Goal: Task Accomplishment & Management: Manage account settings

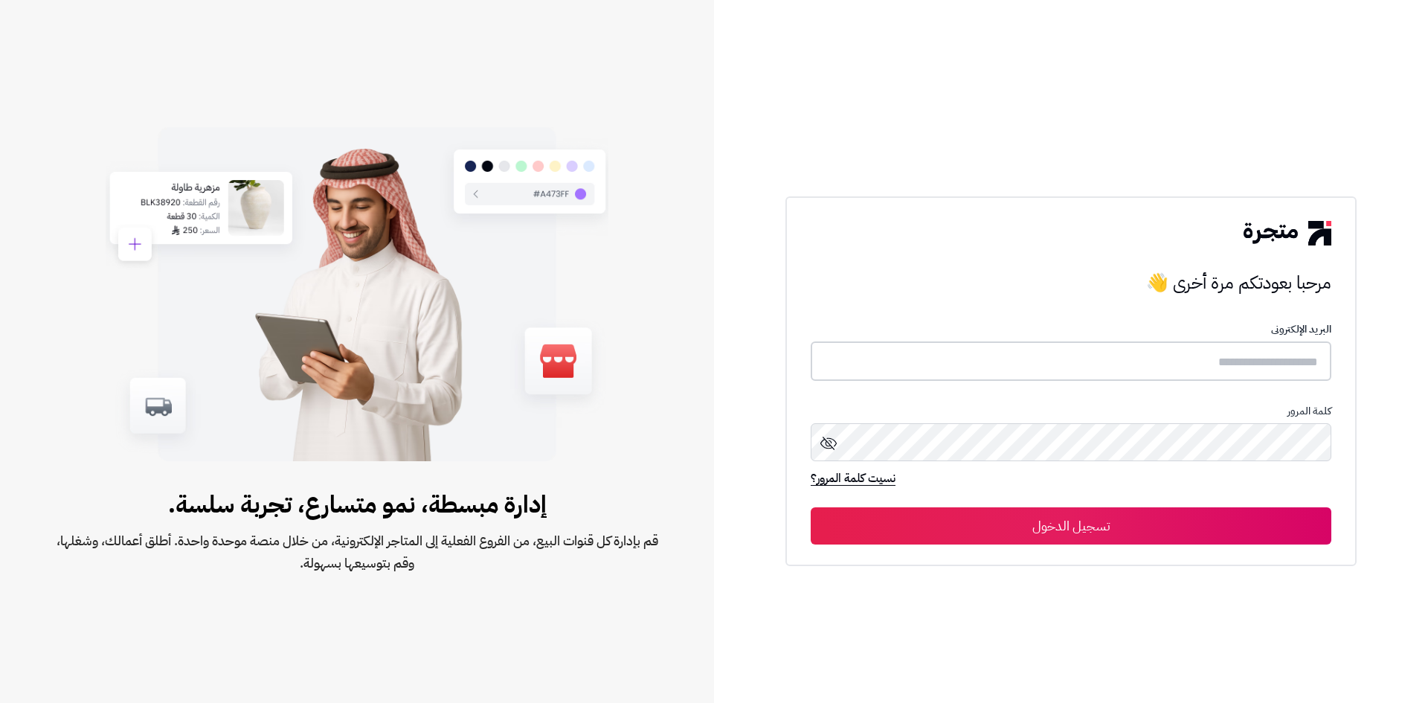
type input "**********"
click at [1044, 529] on button "تسجيل الدخول" at bounding box center [1071, 525] width 521 height 37
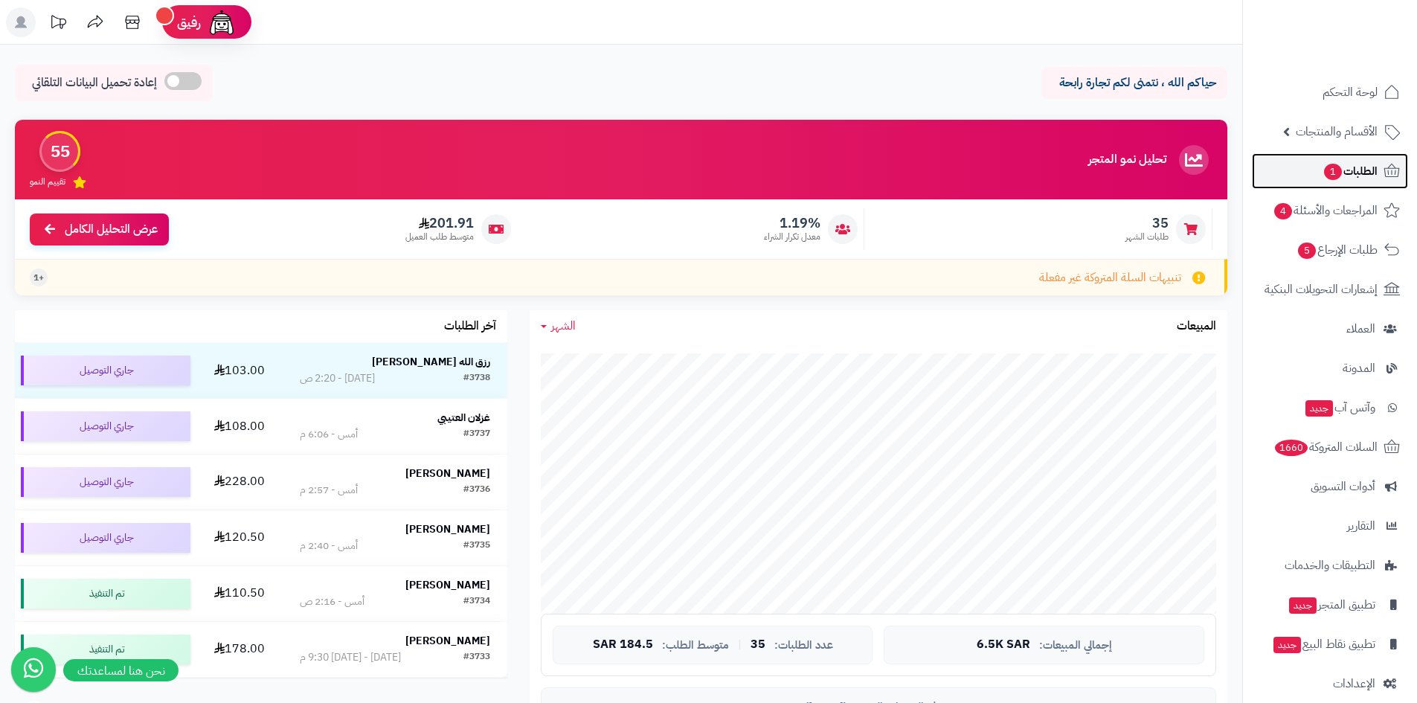
click at [1271, 163] on link "الطلبات 1" at bounding box center [1330, 171] width 156 height 36
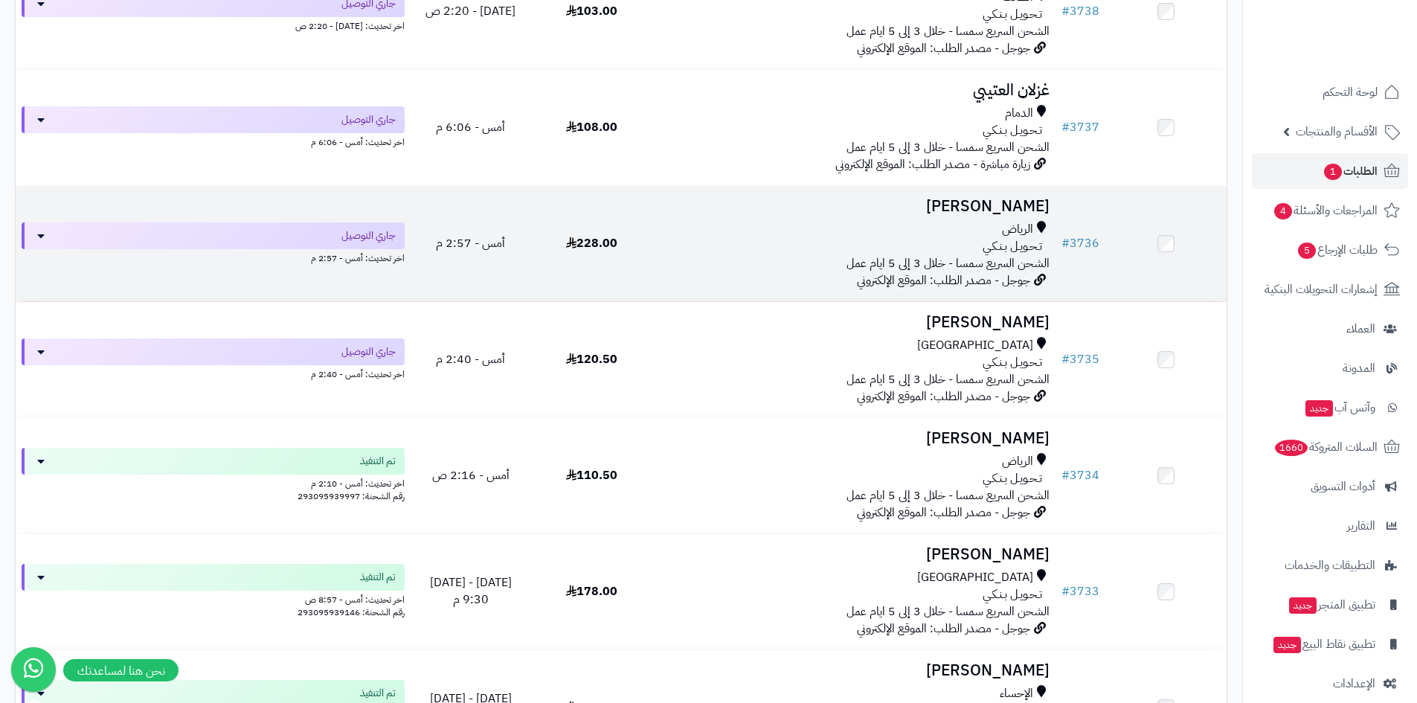
scroll to position [223, 0]
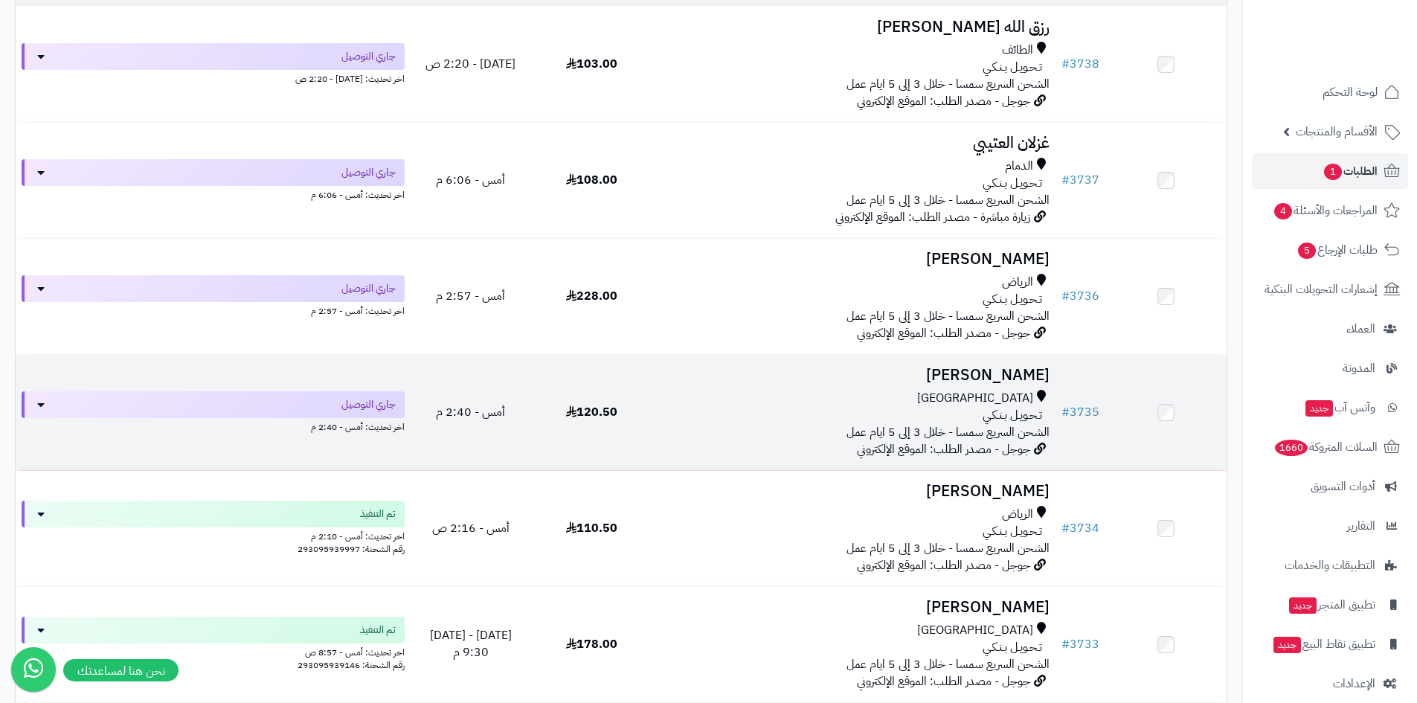
click at [811, 417] on div "تـحـويـل بـنـكـي" at bounding box center [853, 415] width 391 height 17
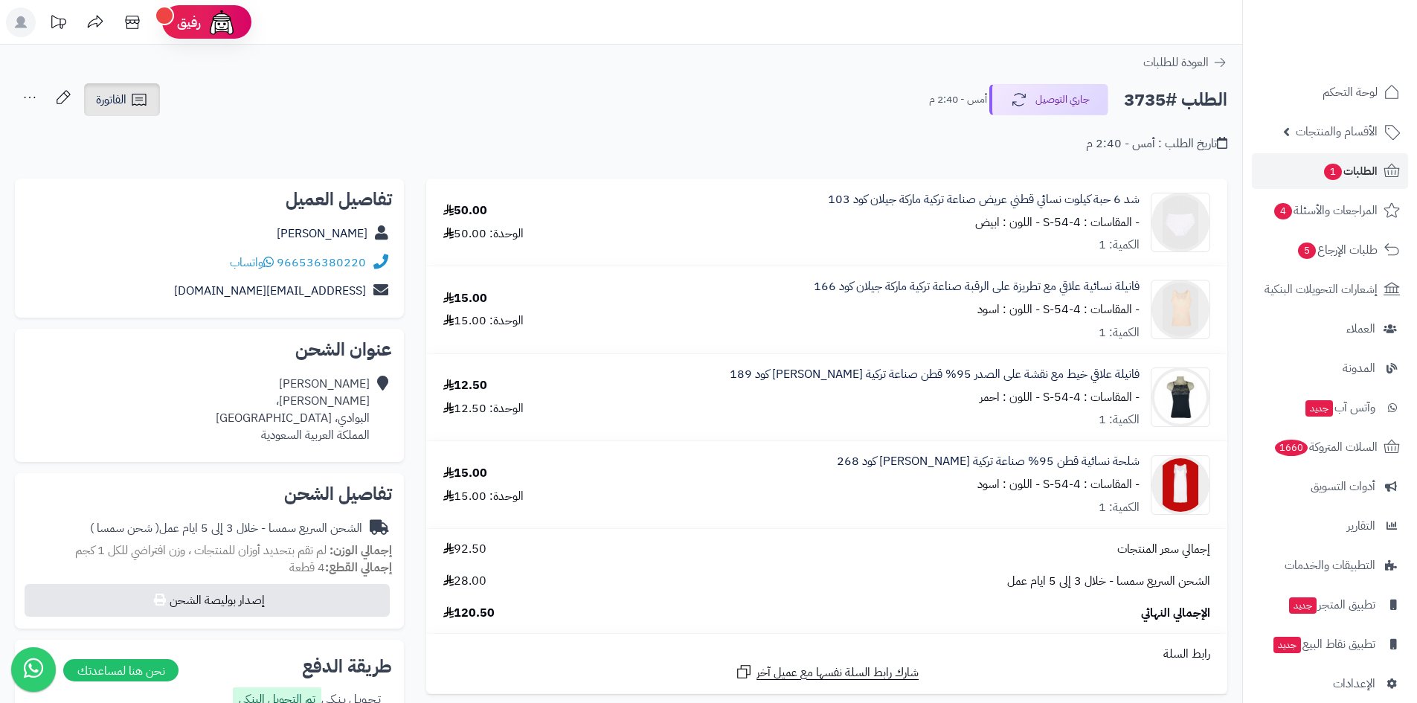
click at [129, 97] on link "الفاتورة" at bounding box center [122, 99] width 76 height 33
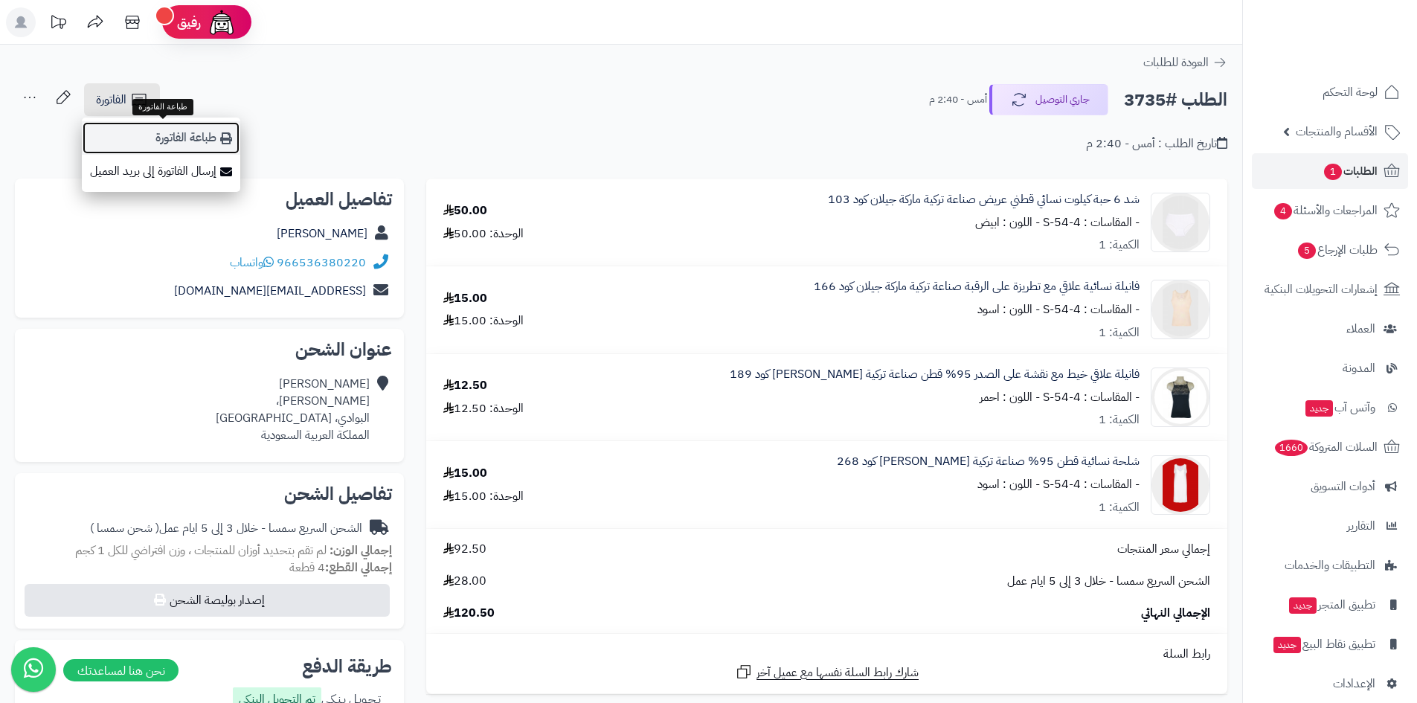
click at [170, 132] on link "طباعة الفاتورة" at bounding box center [161, 137] width 158 height 33
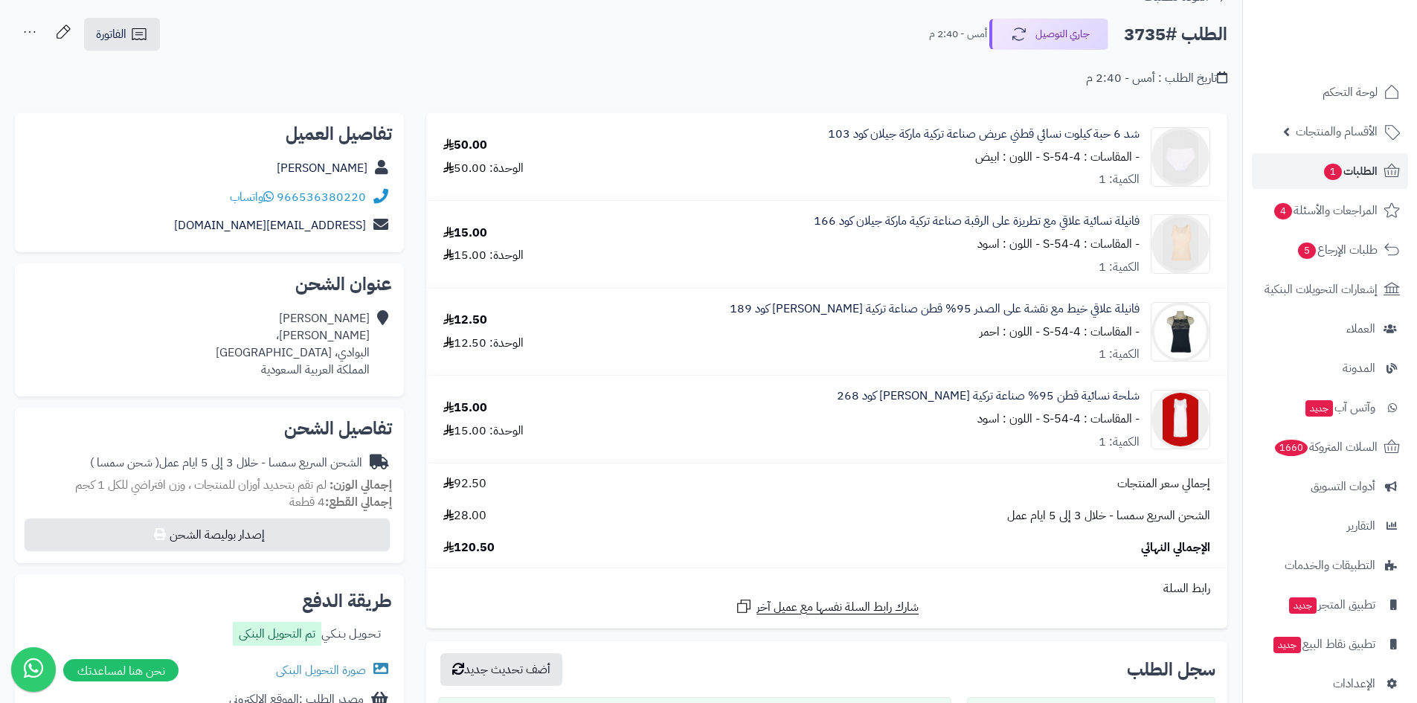
scroll to position [149, 0]
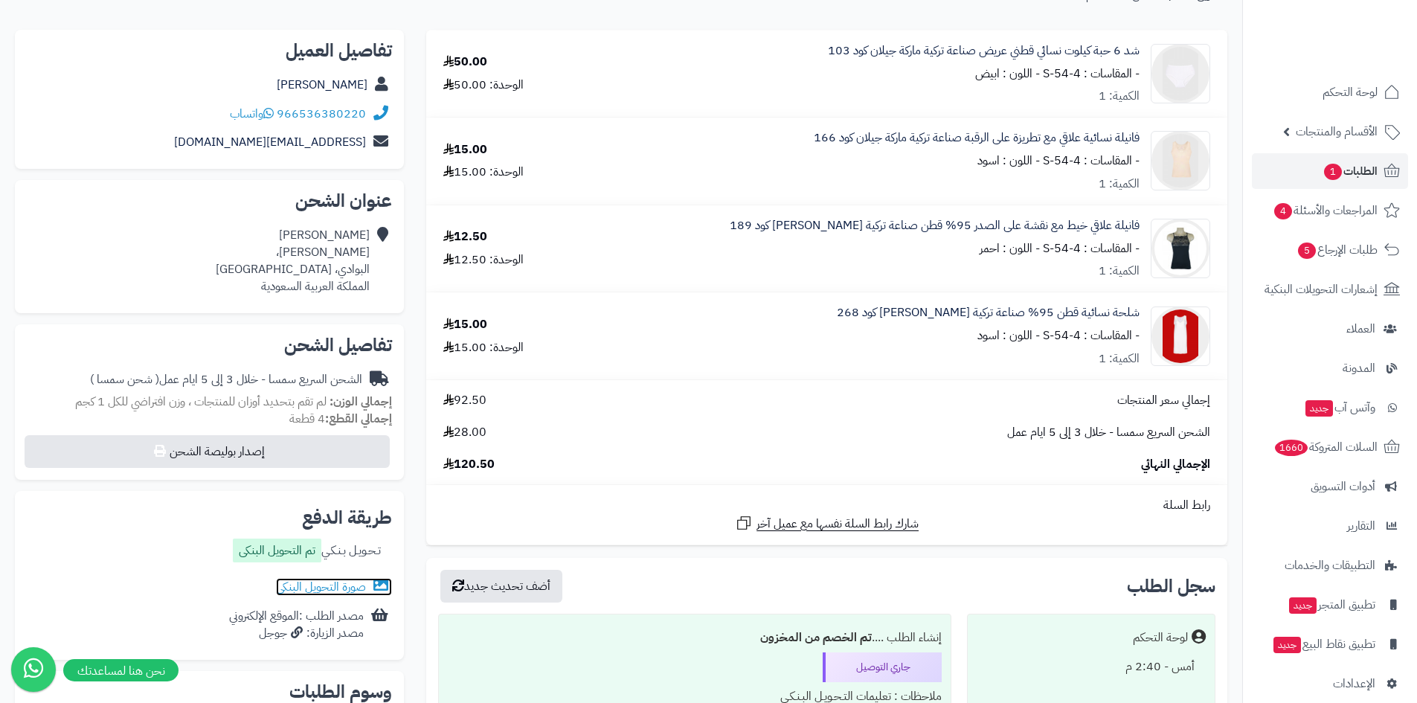
click at [376, 585] on icon at bounding box center [379, 585] width 19 height 15
click at [1342, 168] on span "الطلبات 1" at bounding box center [1350, 171] width 55 height 21
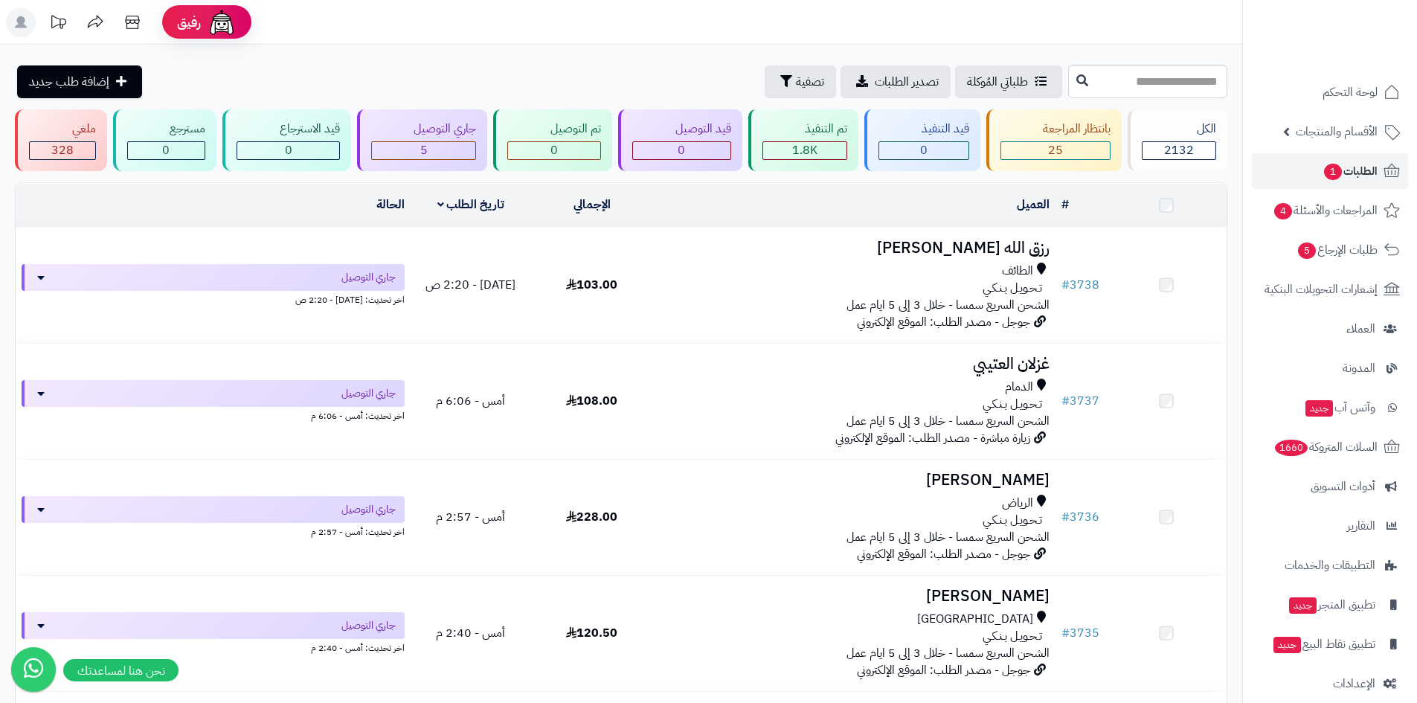
click at [960, 512] on div "تـحـويـل بـنـكـي" at bounding box center [853, 520] width 391 height 17
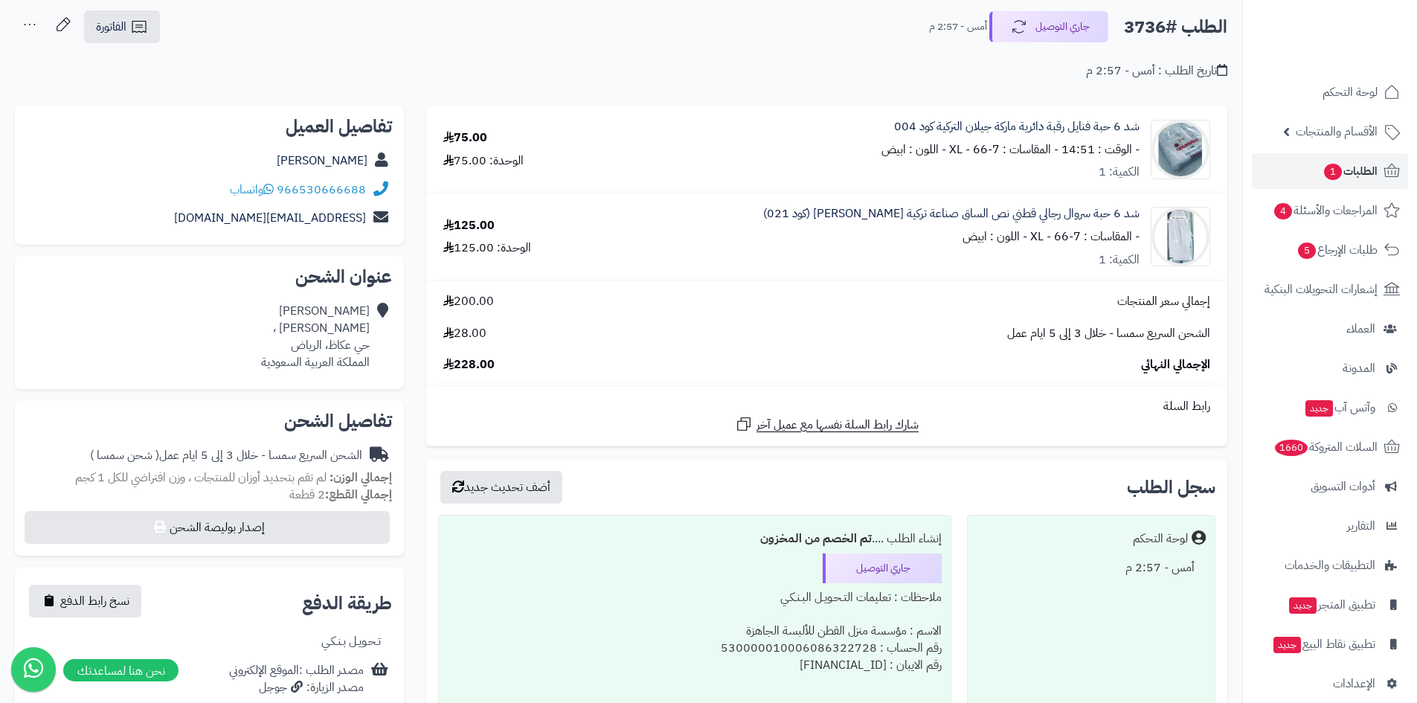
scroll to position [67, 0]
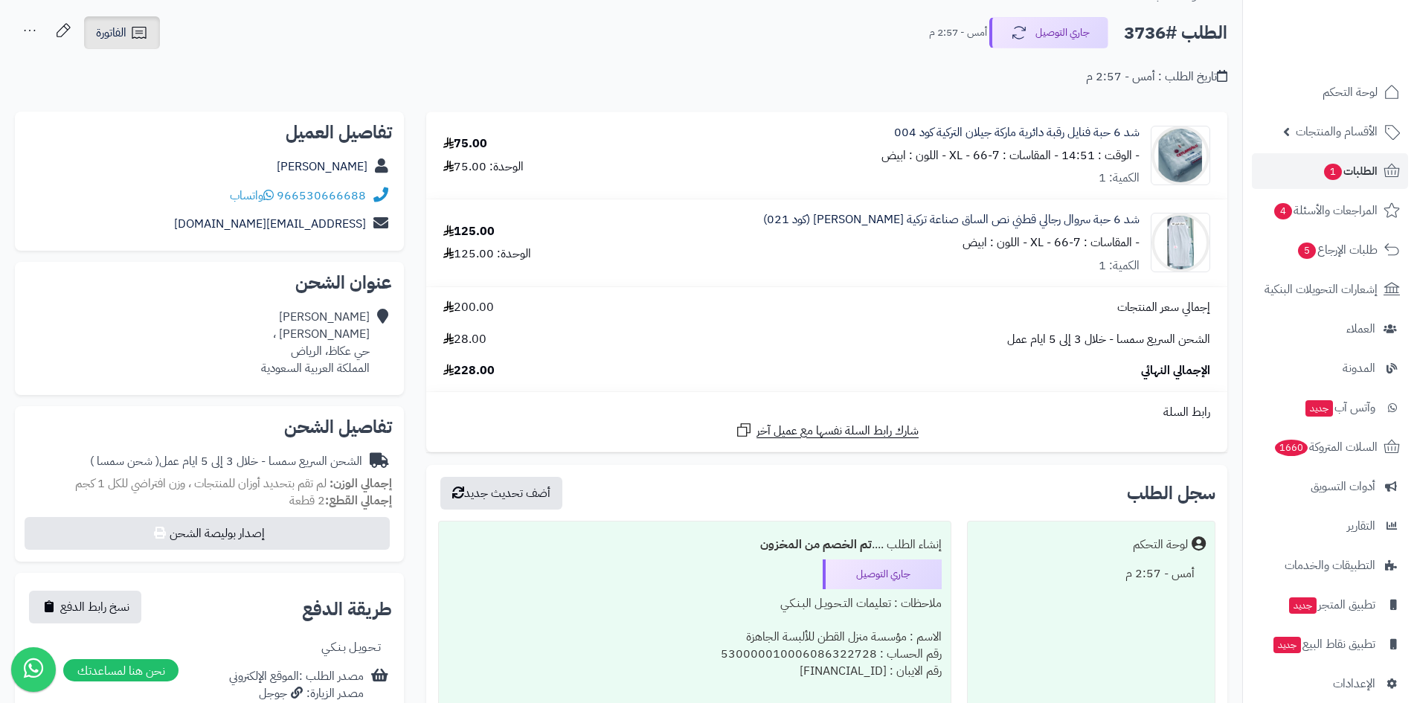
click at [146, 43] on link "الفاتورة" at bounding box center [122, 32] width 76 height 33
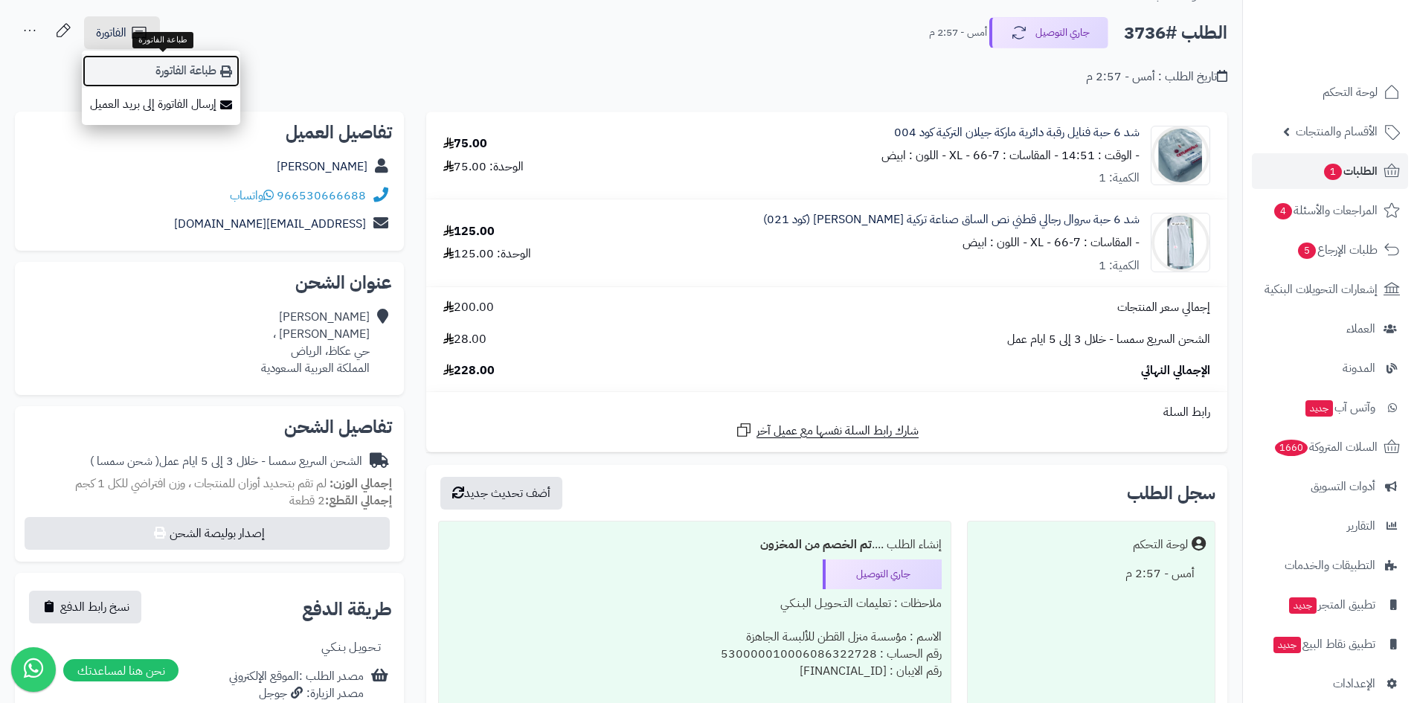
click at [194, 79] on link "طباعة الفاتورة" at bounding box center [161, 70] width 158 height 33
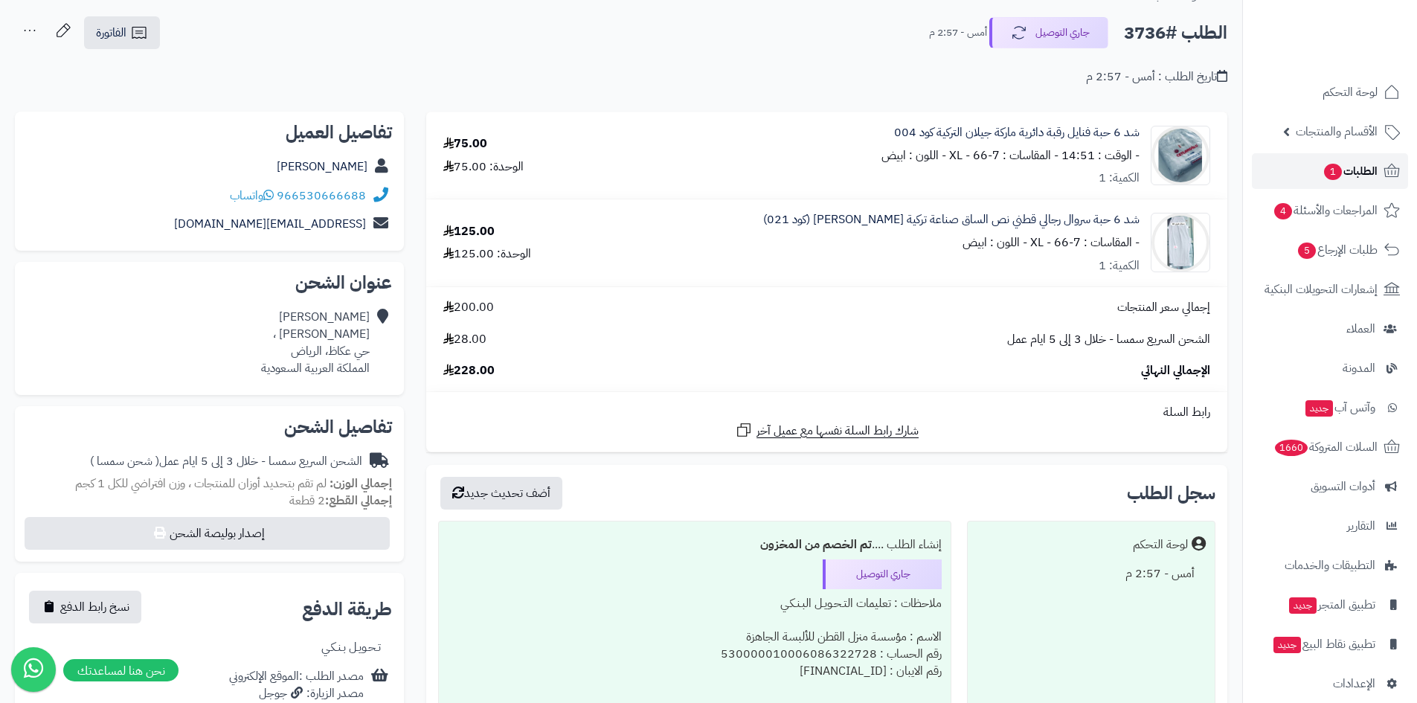
click at [1275, 184] on link "الطلبات 1" at bounding box center [1330, 171] width 156 height 36
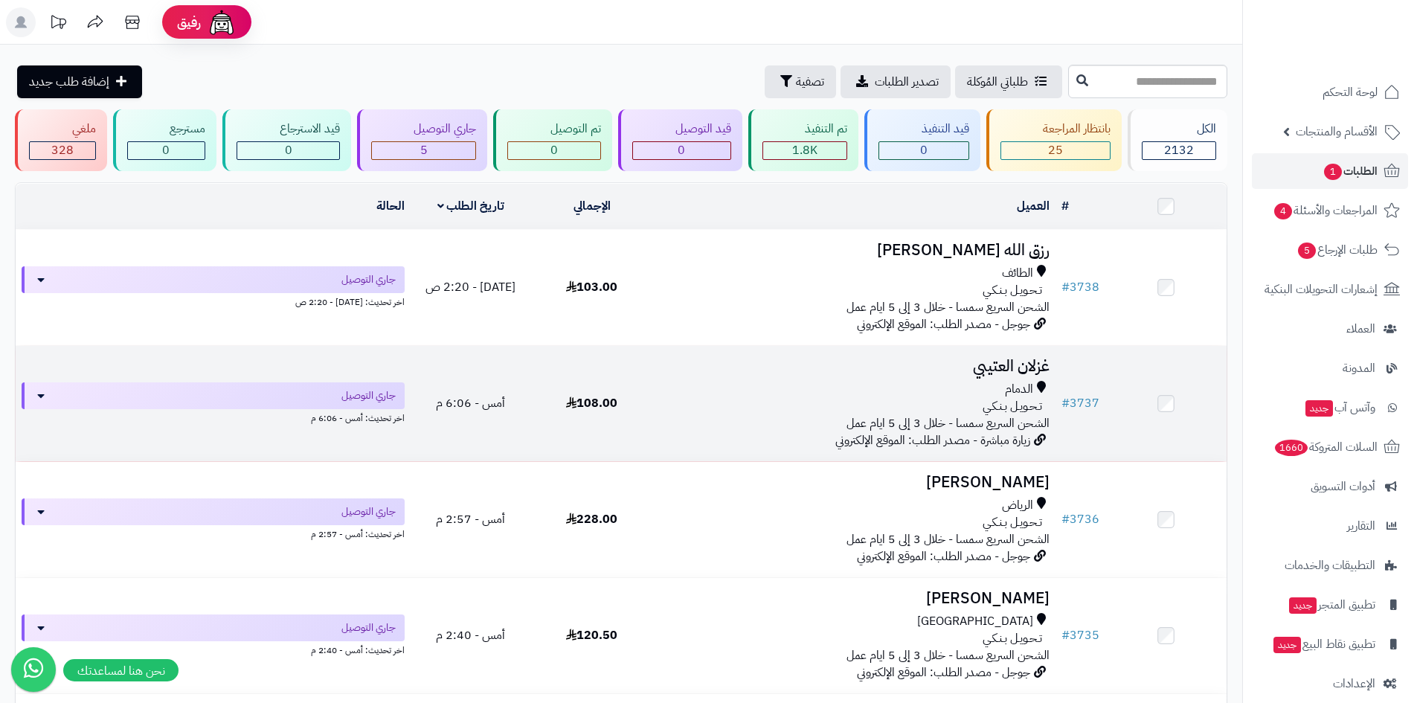
scroll to position [74, 0]
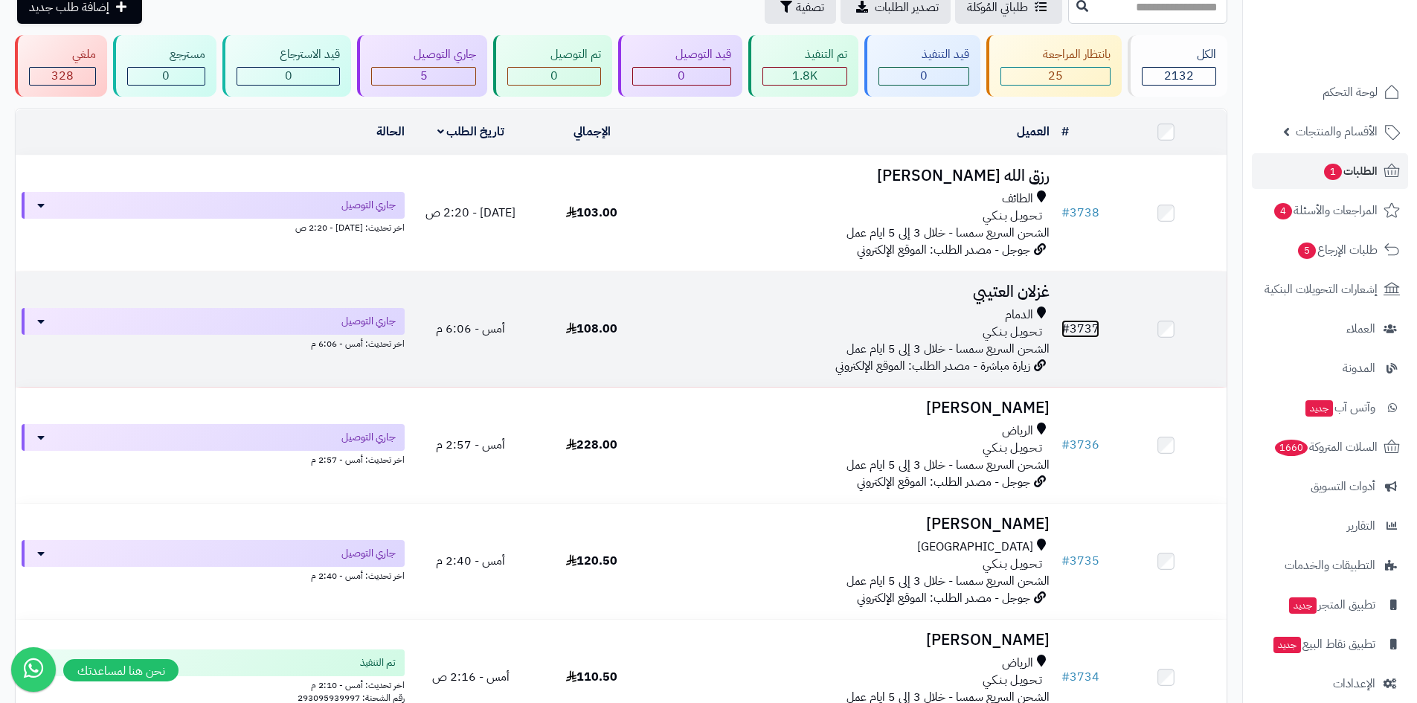
click at [1075, 328] on link "# 3737" at bounding box center [1080, 329] width 38 height 18
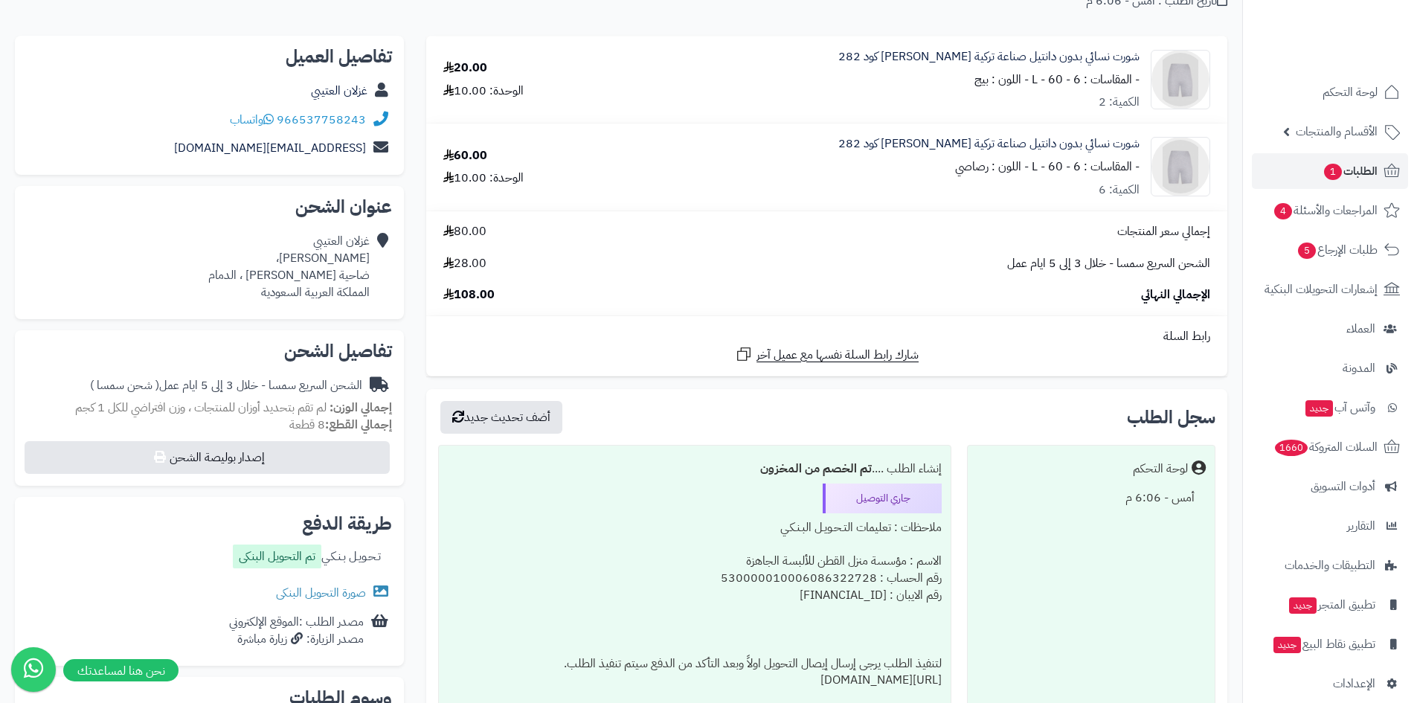
scroll to position [149, 0]
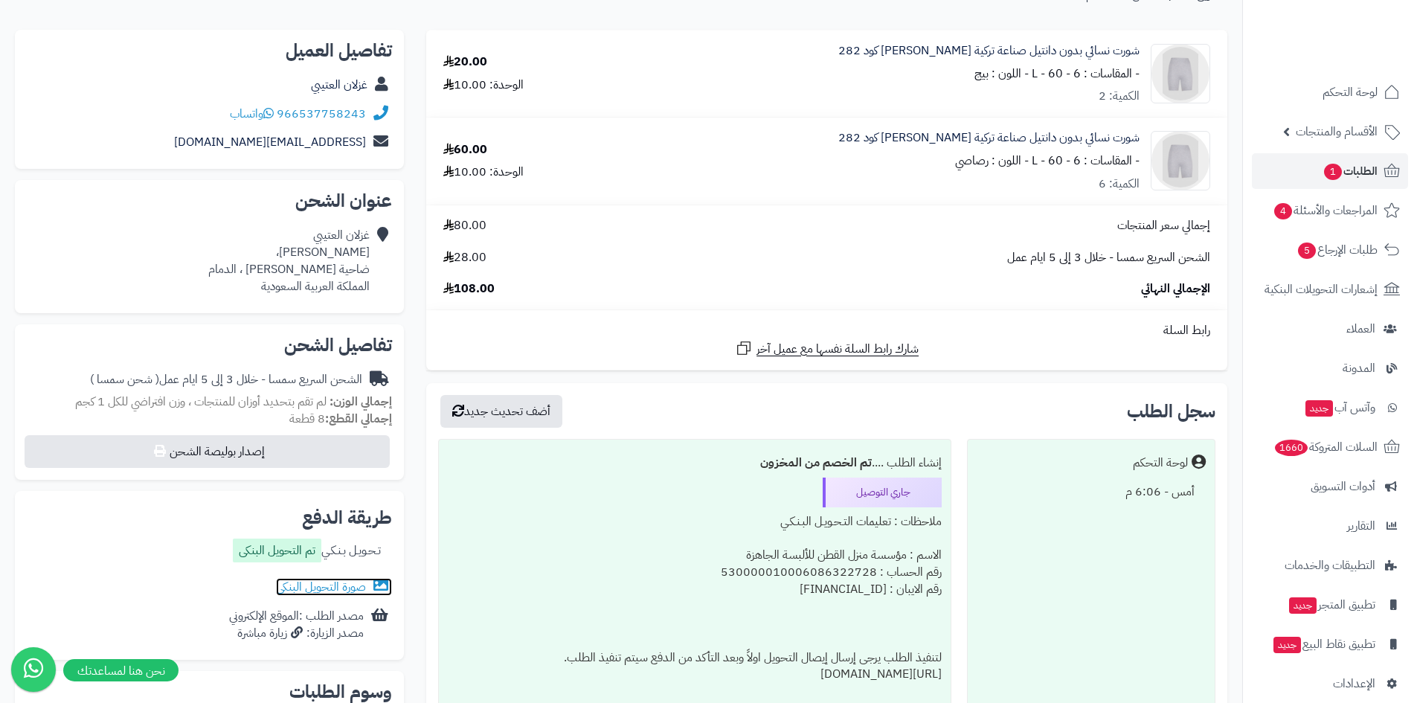
click at [340, 582] on link "صورة التحويل البنكى" at bounding box center [334, 587] width 116 height 18
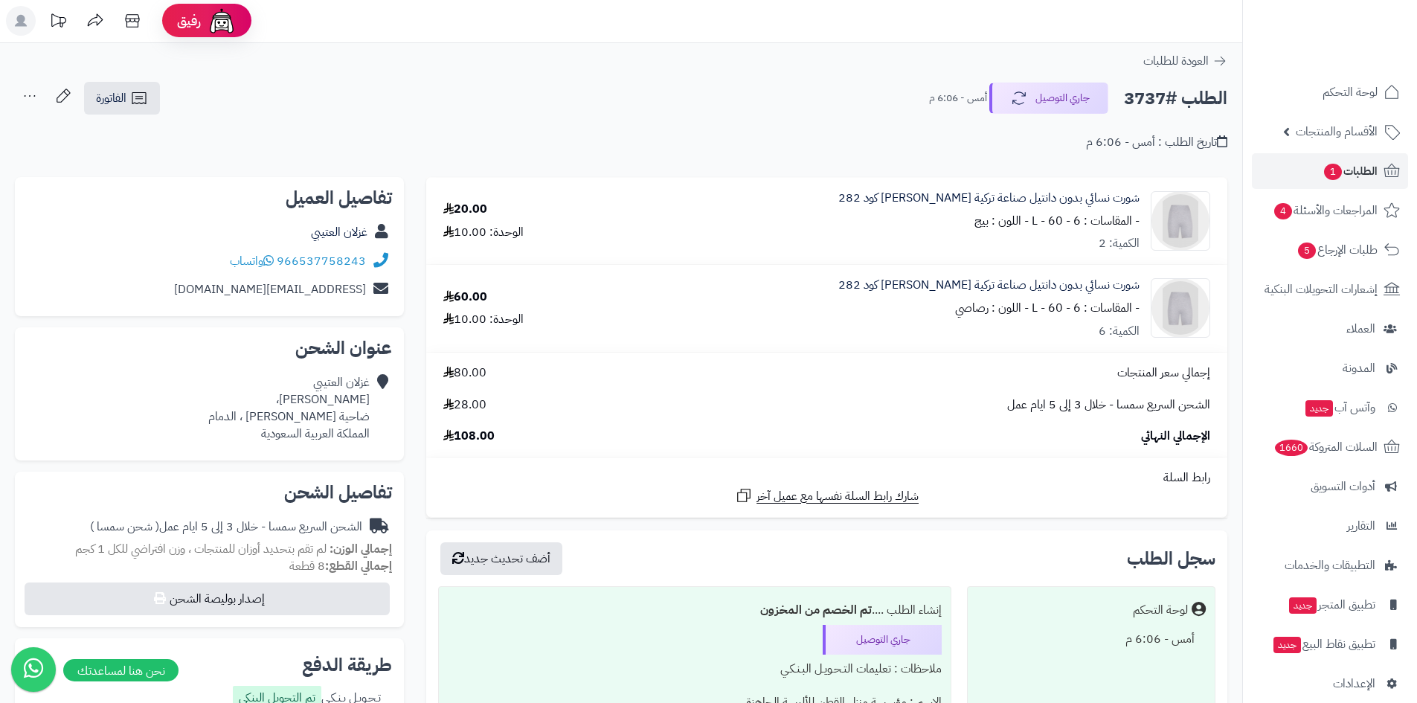
scroll to position [0, 0]
click at [138, 100] on icon at bounding box center [139, 100] width 18 height 18
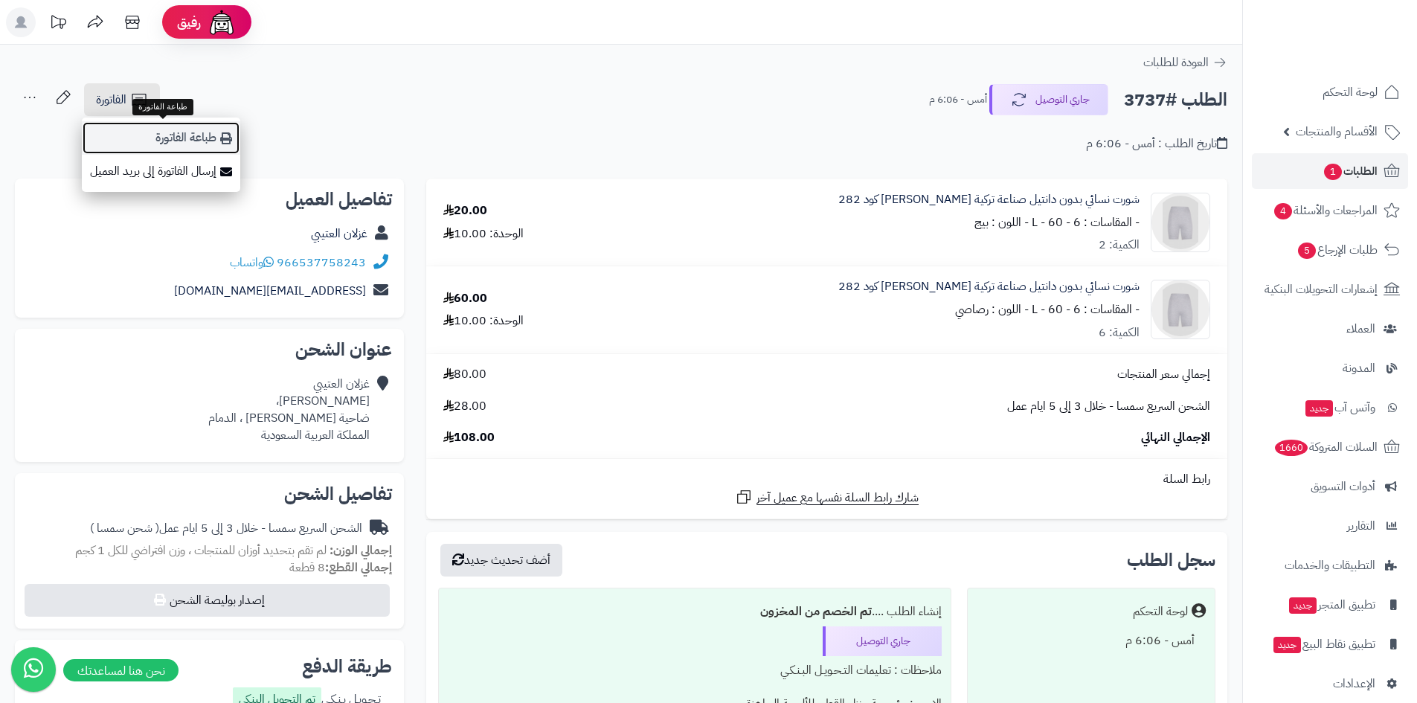
click at [196, 131] on link "طباعة الفاتورة" at bounding box center [161, 137] width 158 height 33
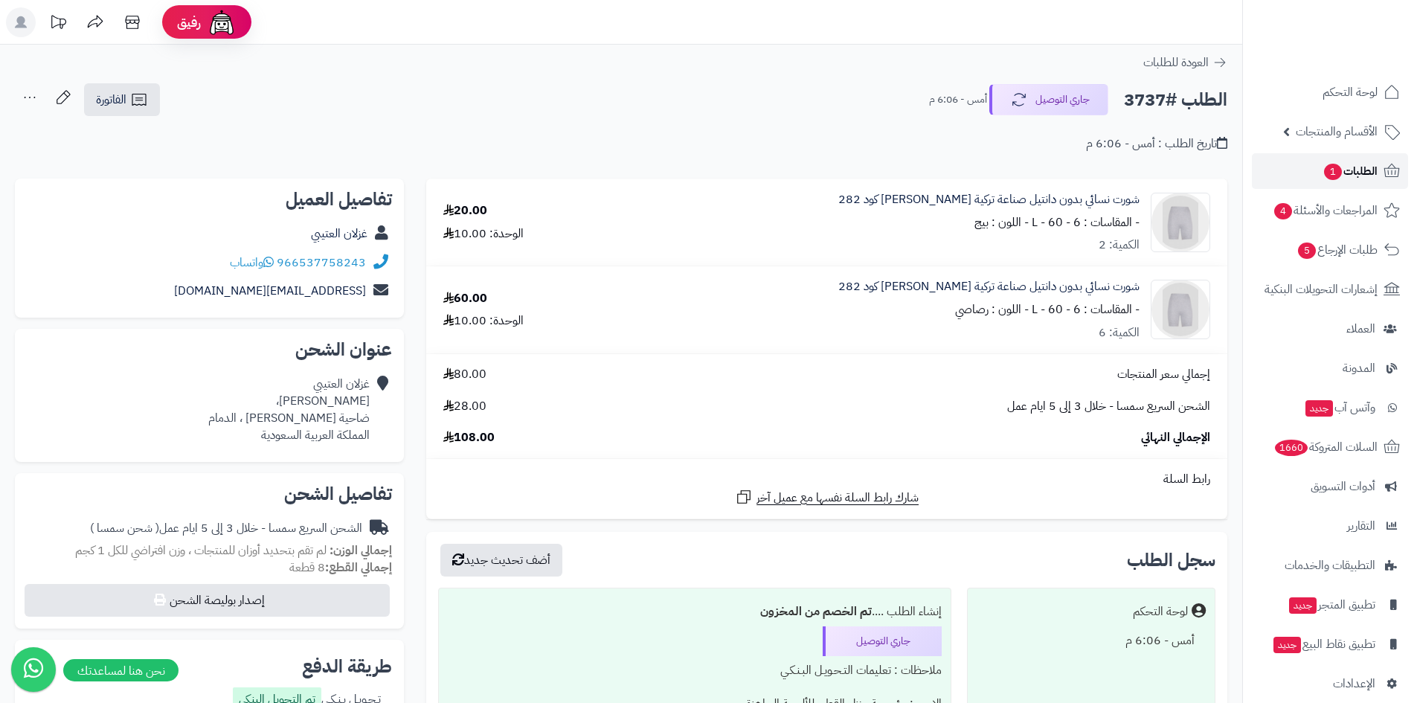
click at [1323, 165] on span "الطلبات 1" at bounding box center [1350, 171] width 55 height 21
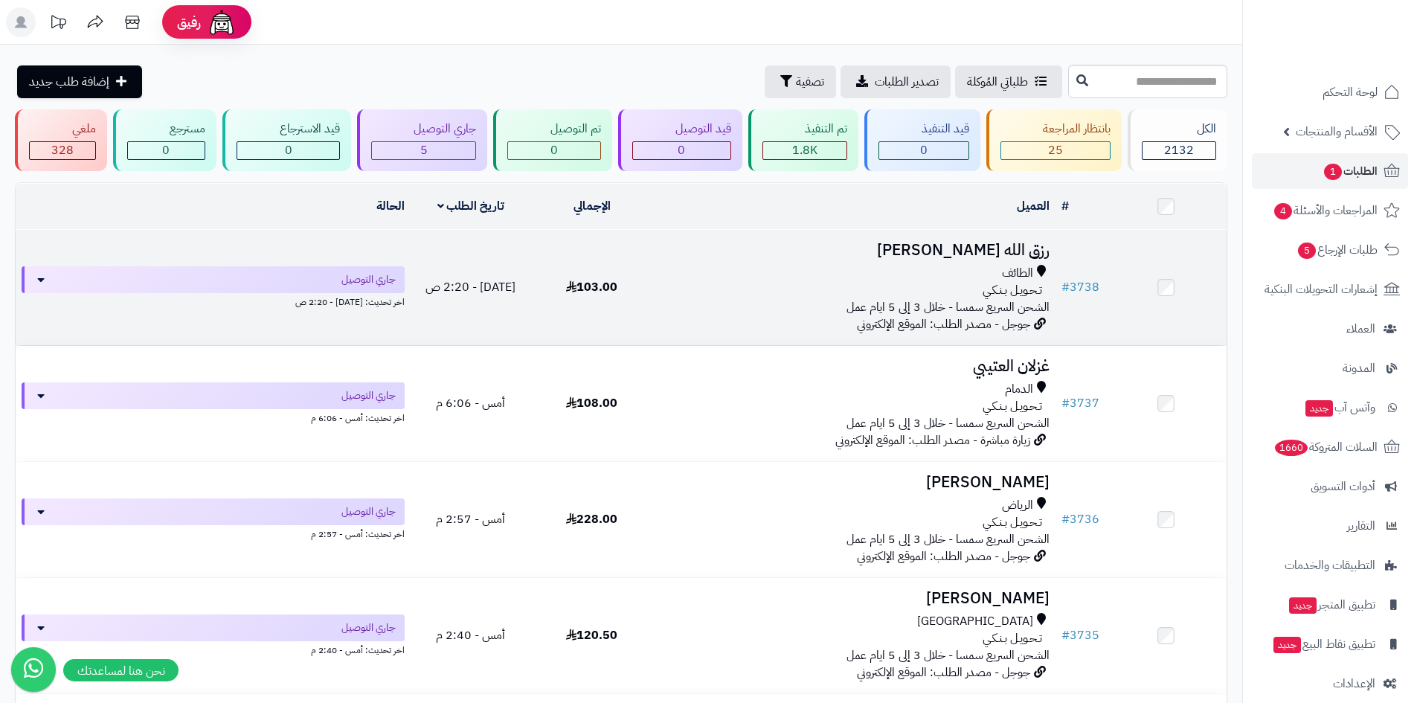
click at [1021, 288] on span "تـحـويـل بـنـكـي" at bounding box center [1013, 290] width 60 height 17
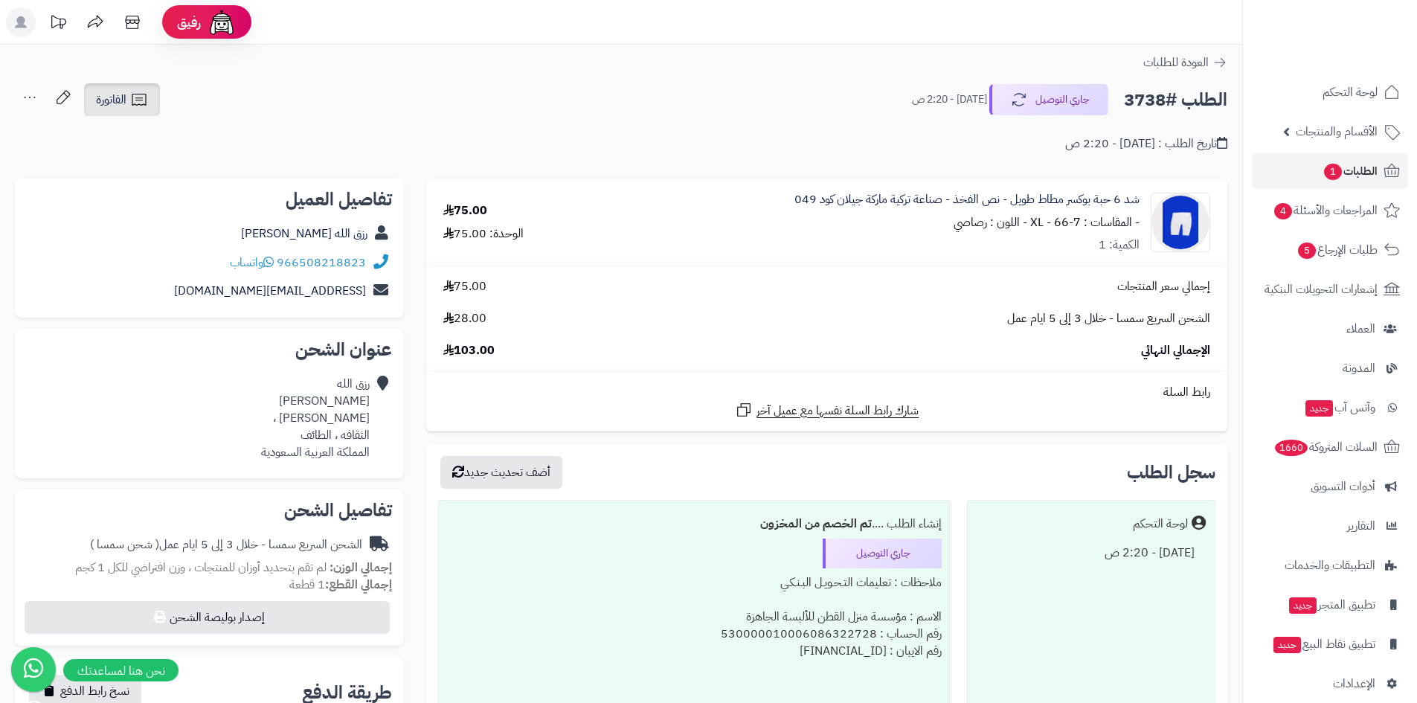
drag, startPoint x: 143, startPoint y: 107, endPoint x: 126, endPoint y: 94, distance: 21.7
click at [143, 107] on icon at bounding box center [139, 100] width 18 height 18
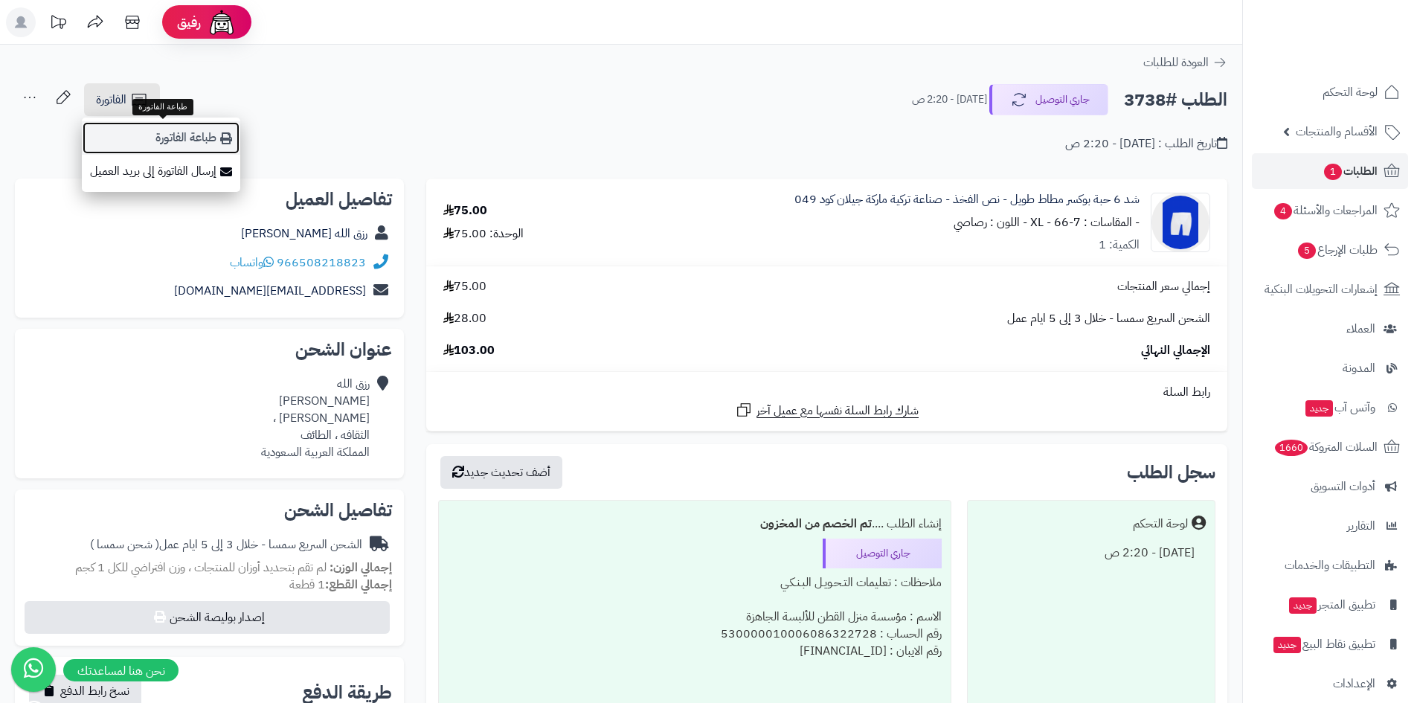
click at [172, 136] on link "طباعة الفاتورة" at bounding box center [161, 137] width 158 height 33
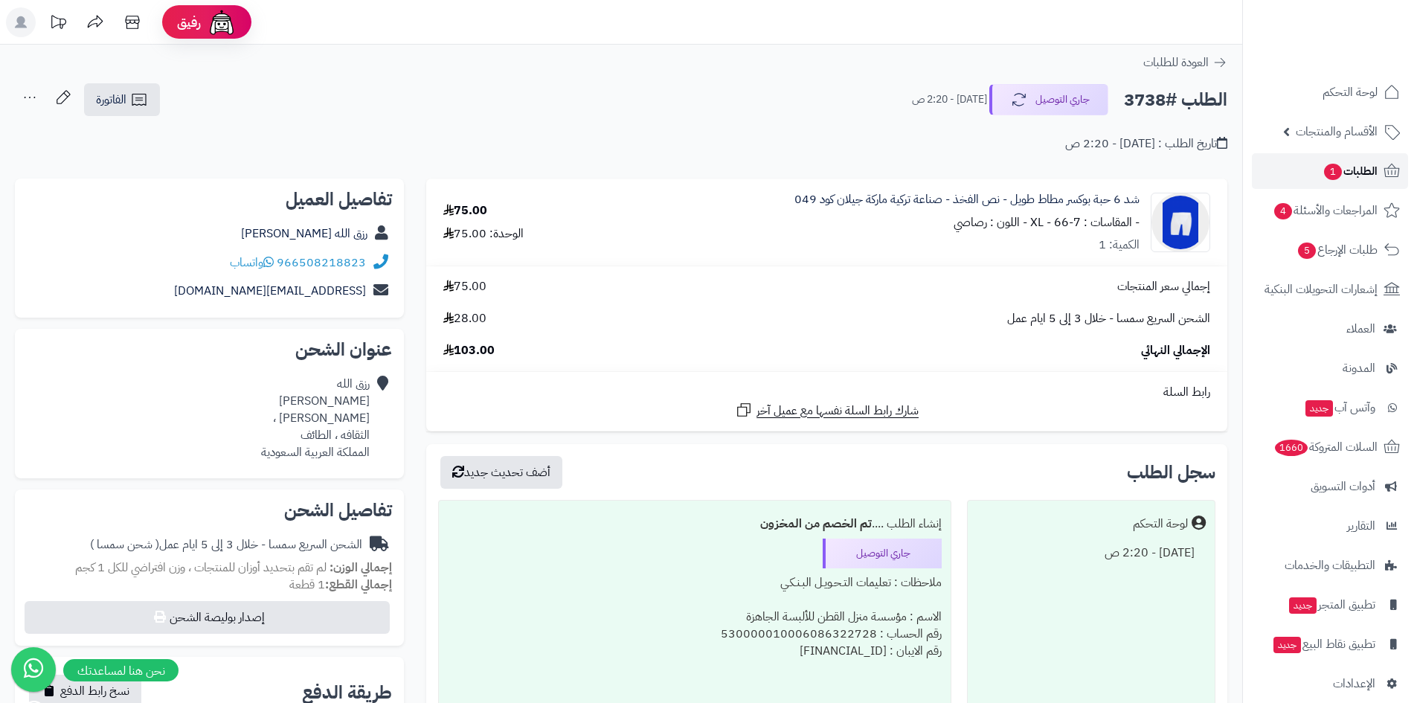
click at [1282, 172] on link "الطلبات 1" at bounding box center [1330, 171] width 156 height 36
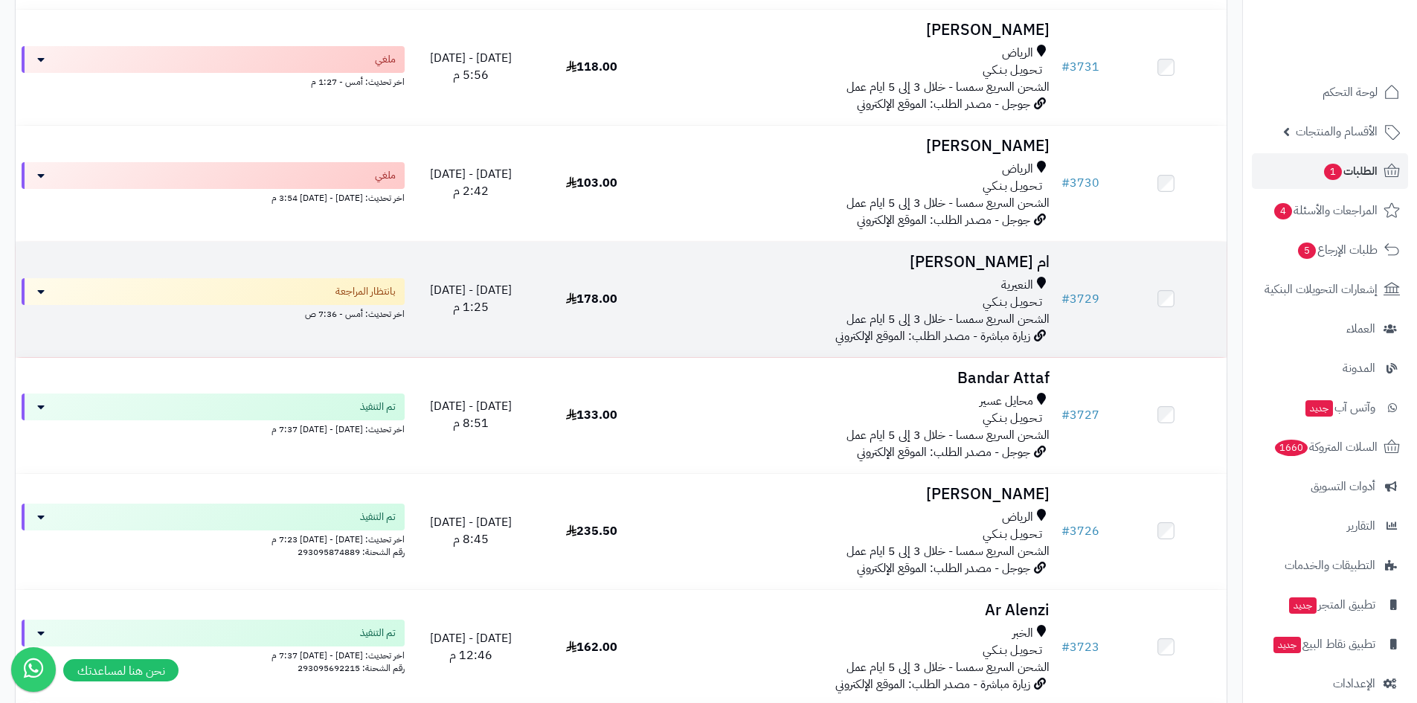
scroll to position [1116, 0]
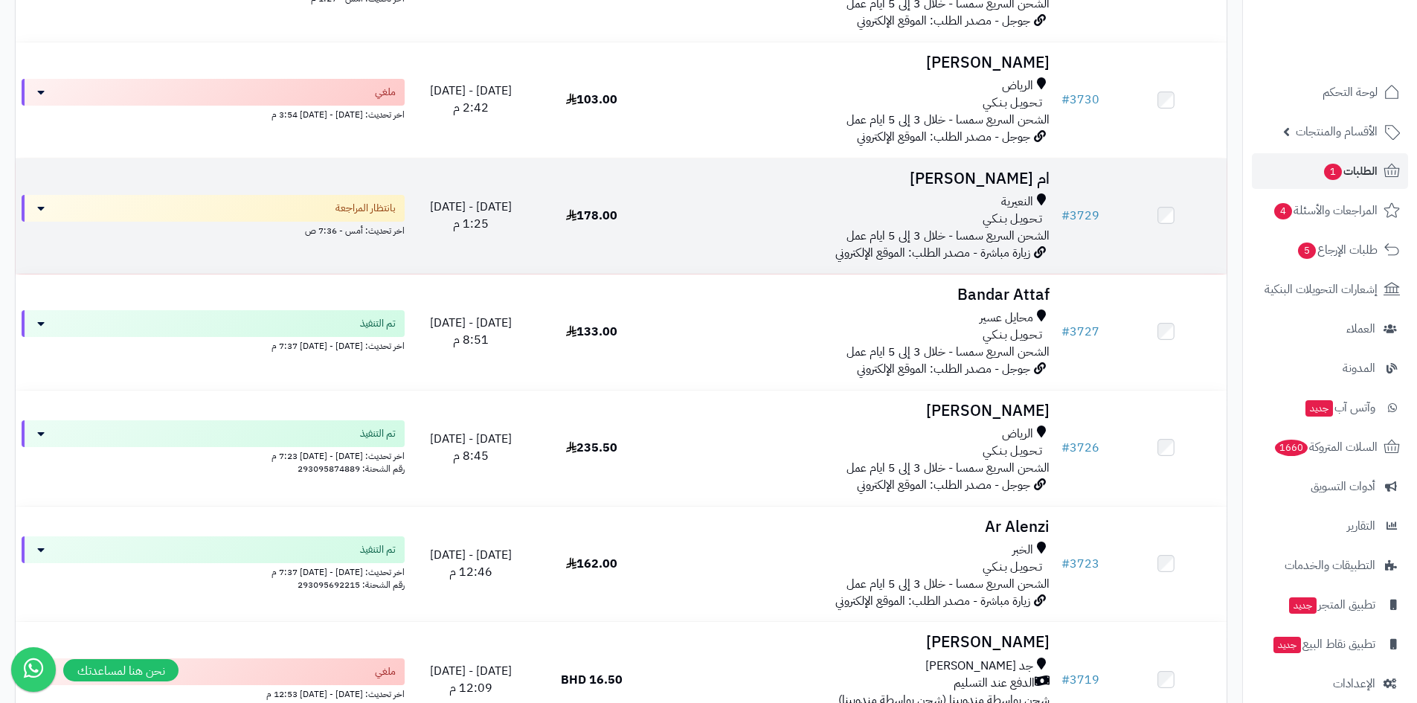
click at [627, 225] on td "178.00" at bounding box center [591, 215] width 121 height 115
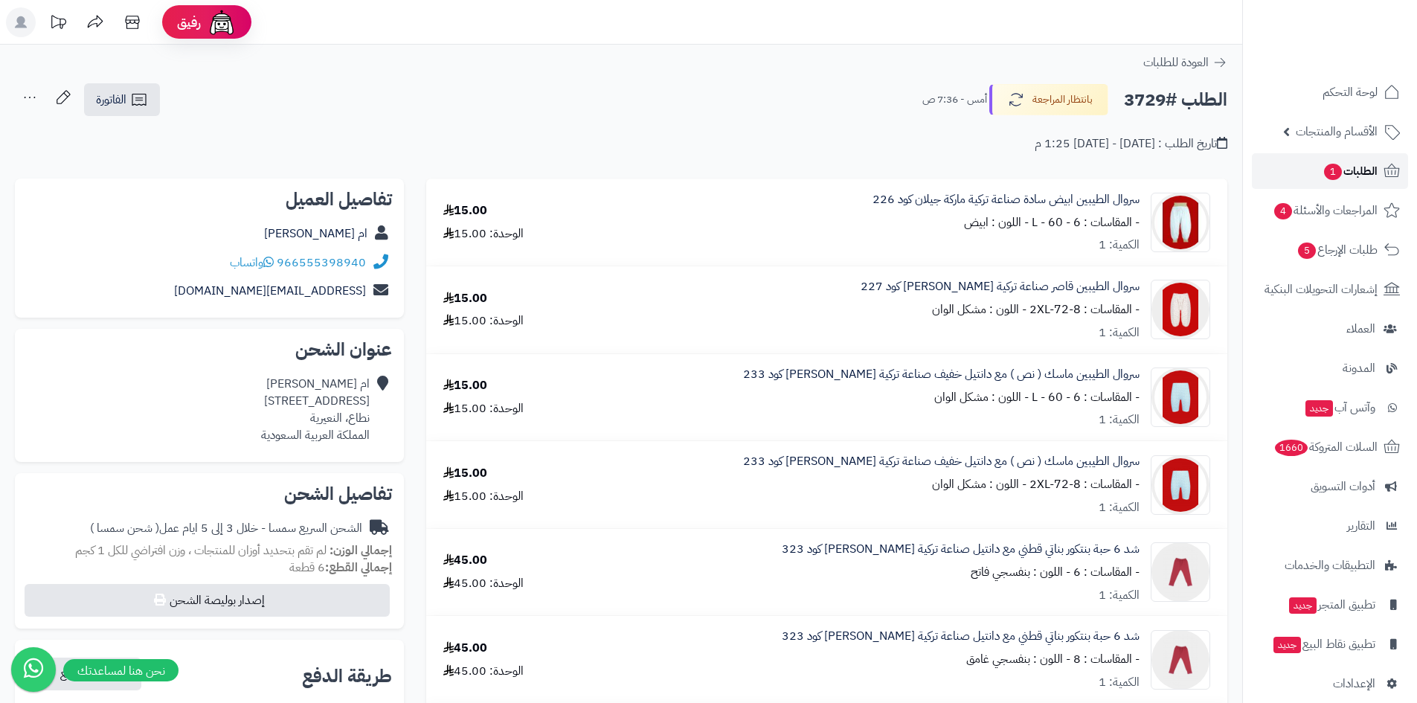
click at [1366, 177] on span "الطلبات 1" at bounding box center [1350, 171] width 55 height 21
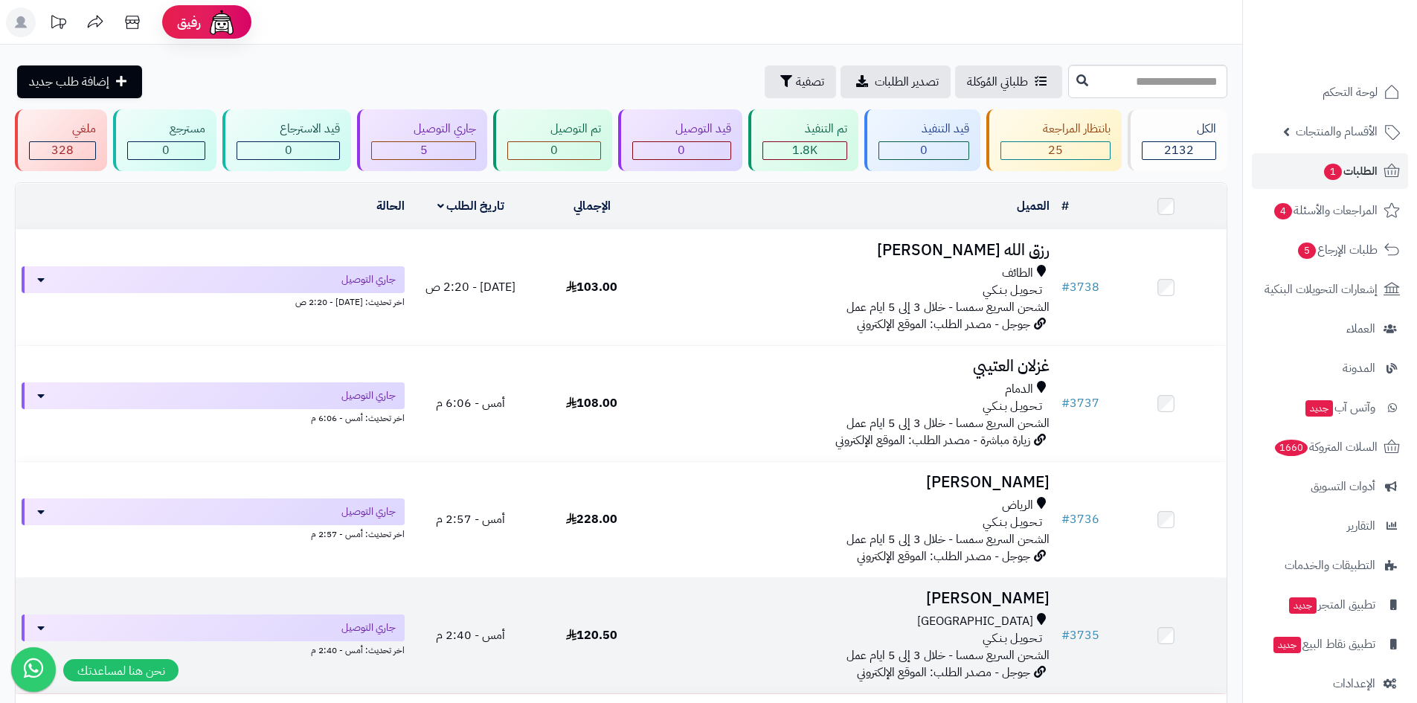
scroll to position [74, 0]
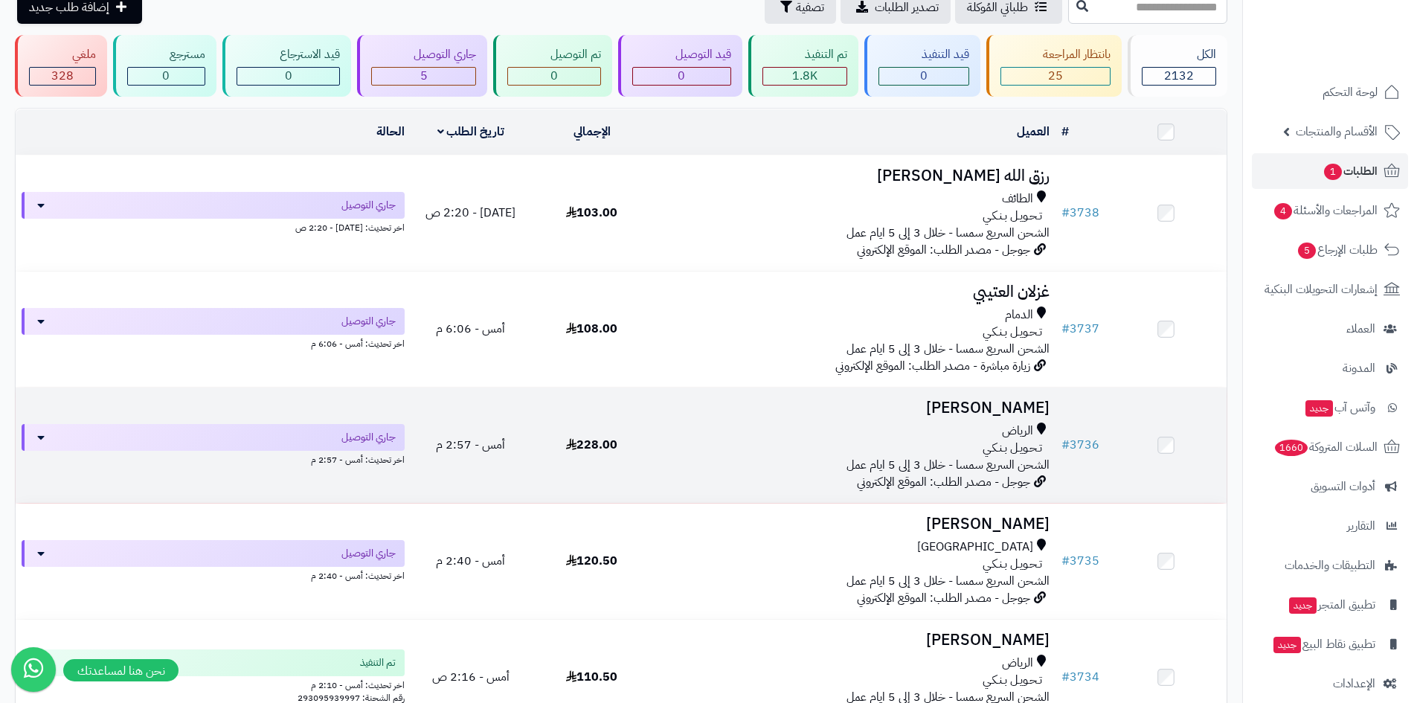
click at [907, 446] on div "تـحـويـل بـنـكـي" at bounding box center [853, 448] width 391 height 17
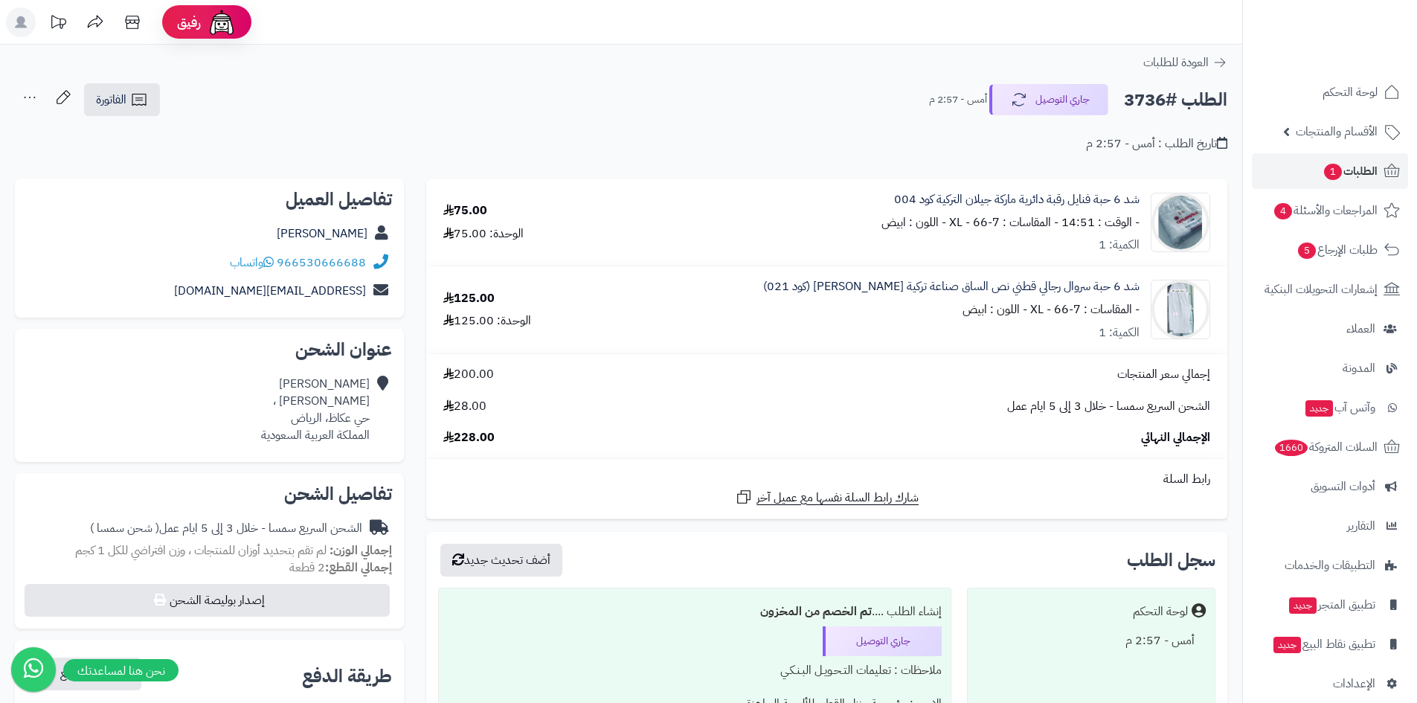
click at [1343, 152] on ul "لوحة التحكم الأقسام والمنتجات المنتجات الأقسام الماركات مواصفات المنتجات مواصفا…" at bounding box center [1330, 387] width 174 height 627
click at [1334, 174] on span "1" at bounding box center [1333, 172] width 18 height 16
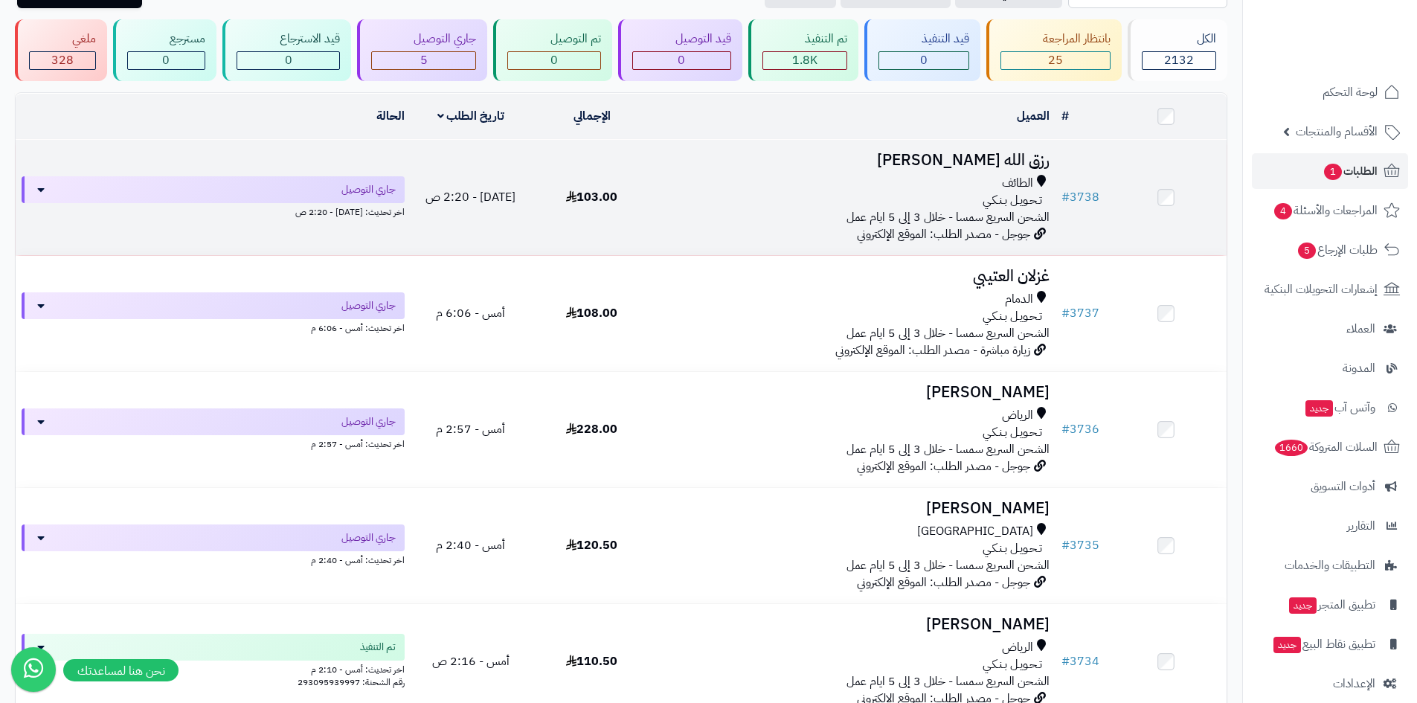
scroll to position [74, 0]
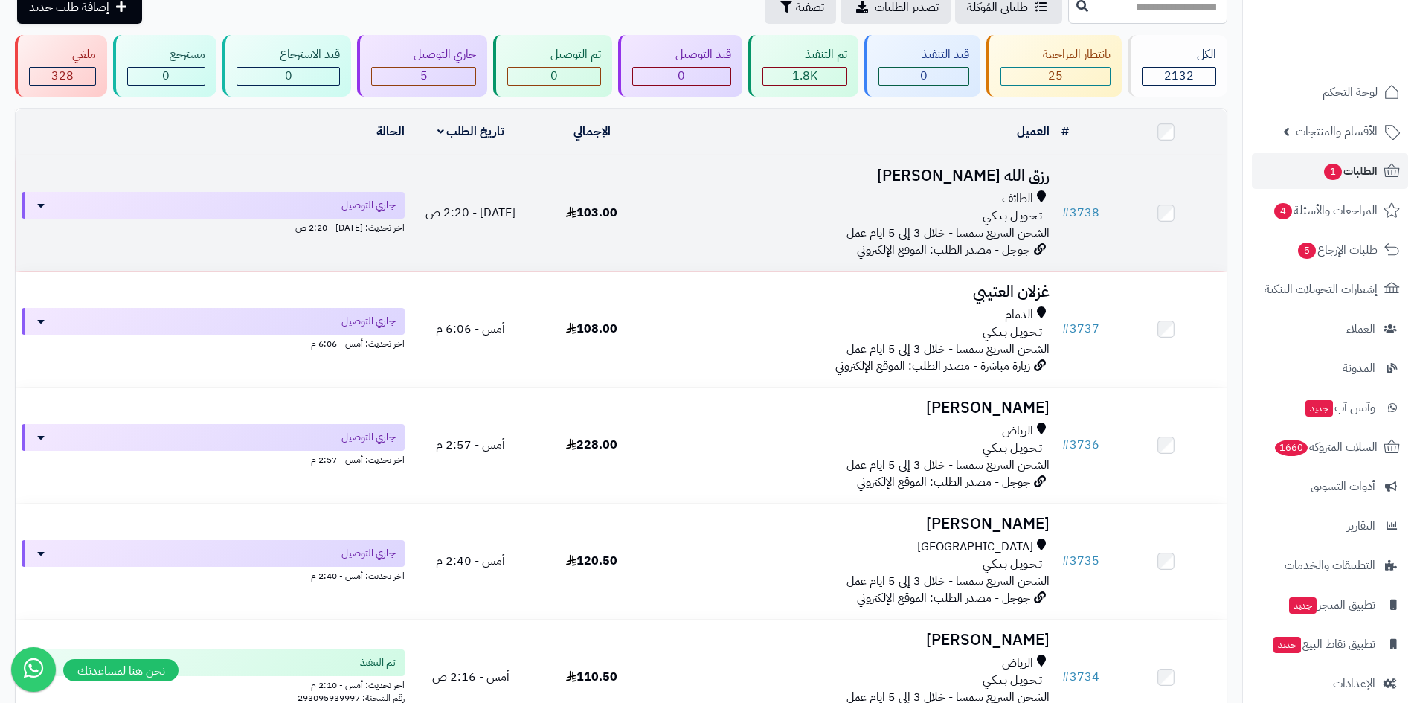
click at [969, 196] on div "الطائف" at bounding box center [853, 198] width 391 height 17
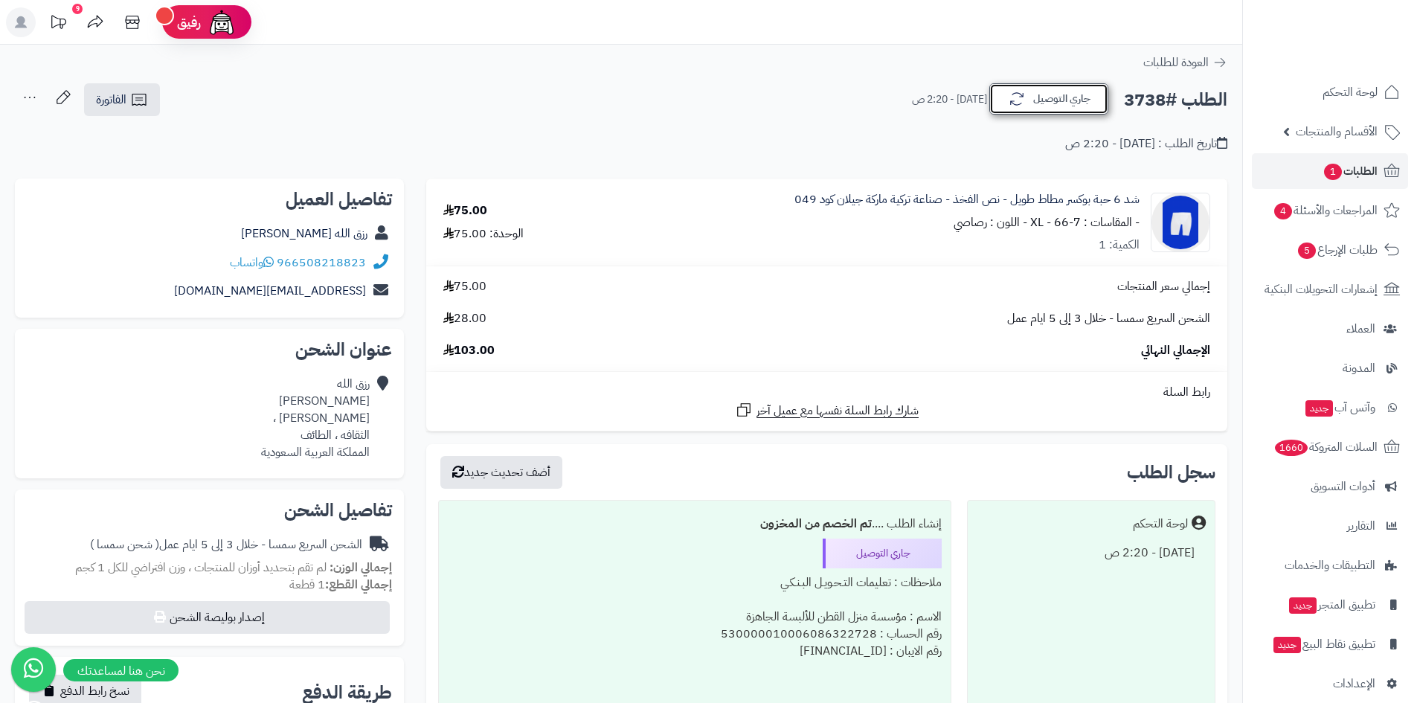
click at [1044, 97] on button "جاري التوصيل" at bounding box center [1048, 98] width 119 height 31
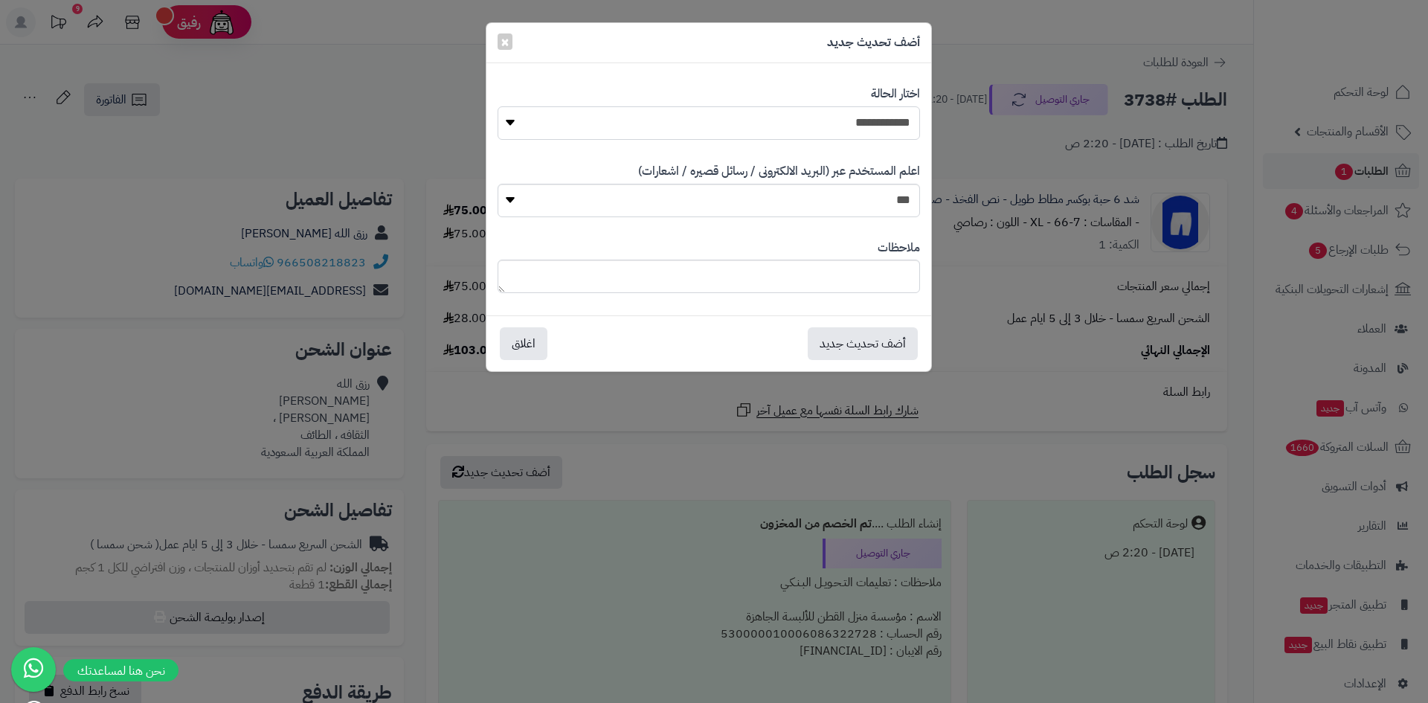
click at [862, 126] on select "**********" at bounding box center [709, 122] width 423 height 33
select select "**"
click at [498, 106] on select "**********" at bounding box center [709, 122] width 423 height 33
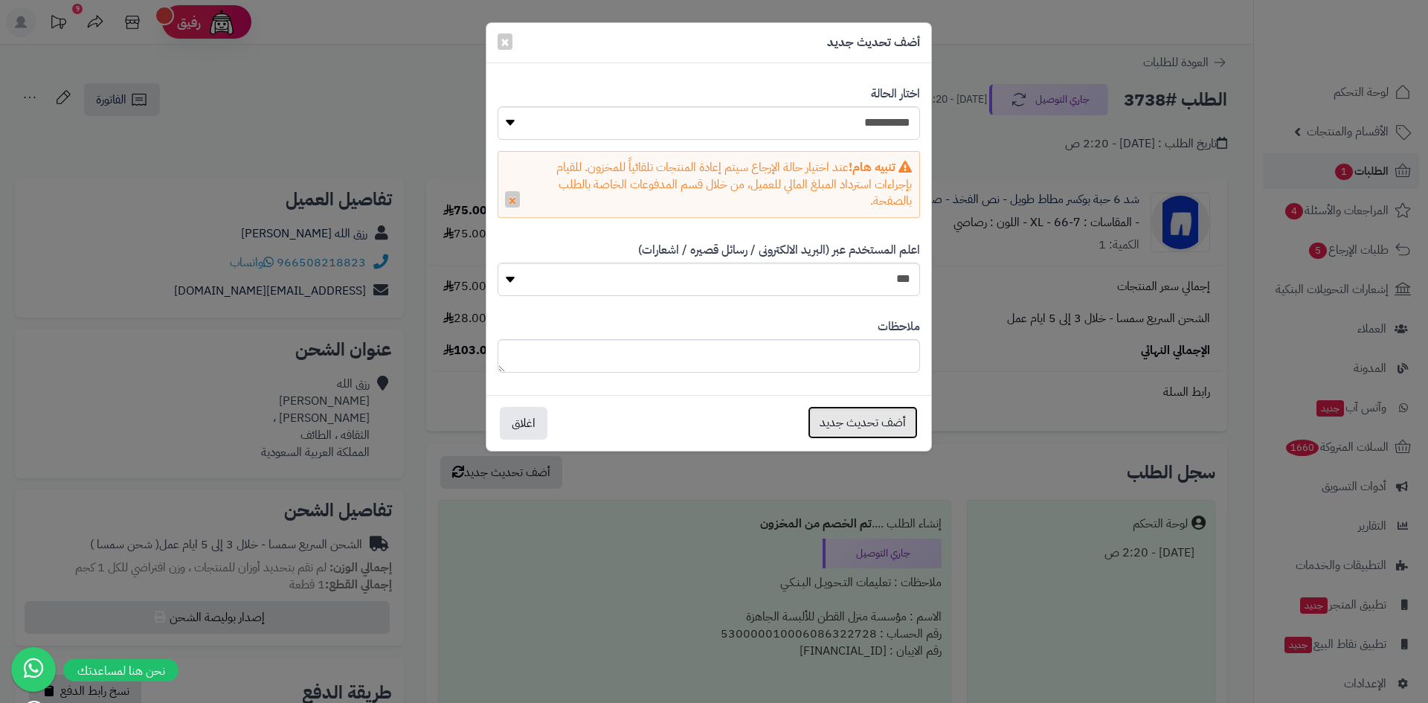
click at [848, 413] on button "أضف تحديث جديد" at bounding box center [863, 422] width 110 height 33
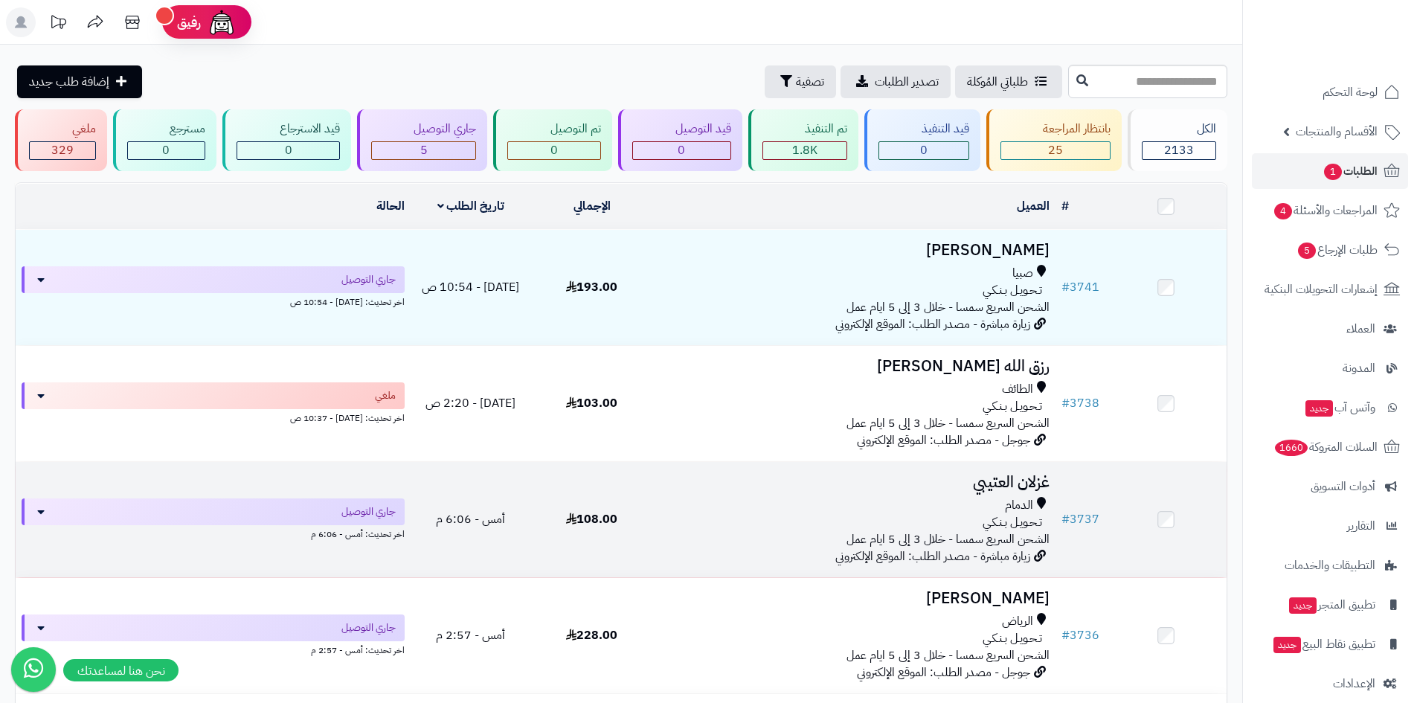
click at [868, 501] on div "الدمام" at bounding box center [853, 505] width 391 height 17
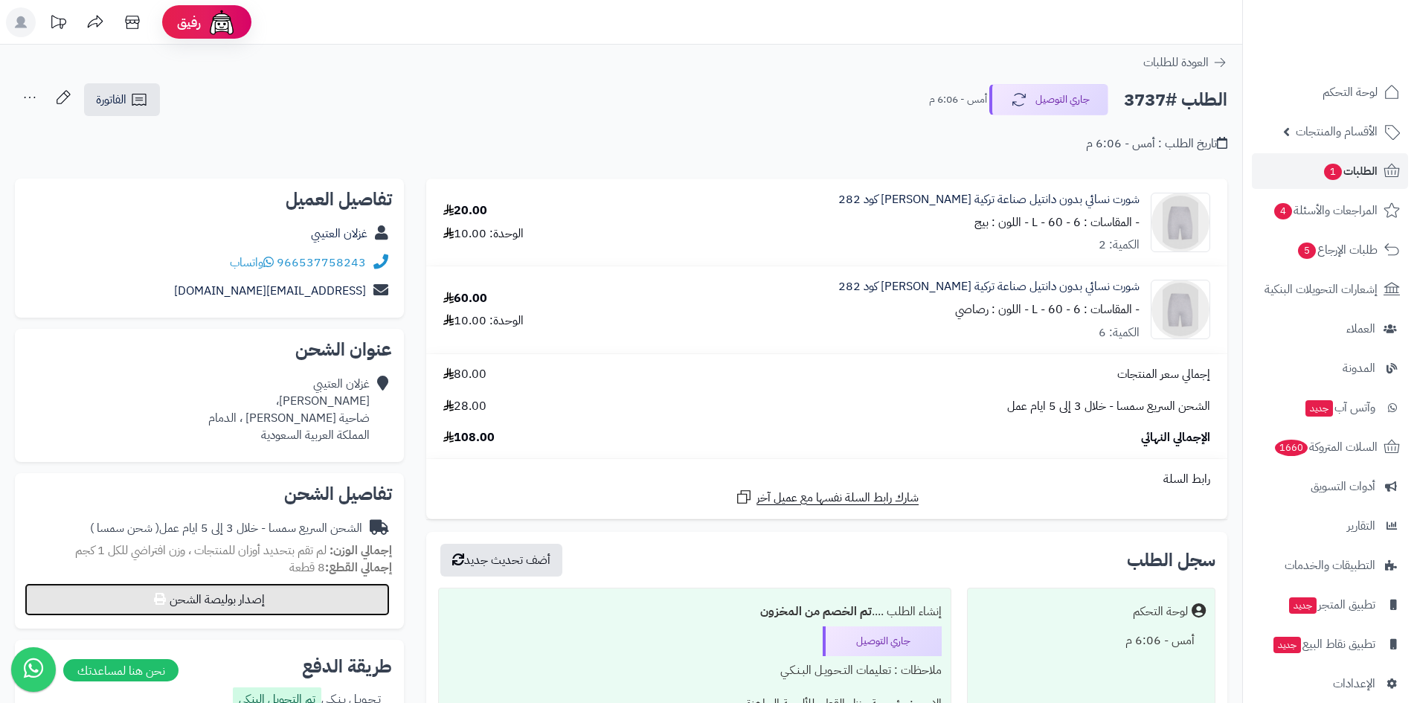
click at [289, 611] on button "إصدار بوليصة الشحن" at bounding box center [207, 599] width 365 height 33
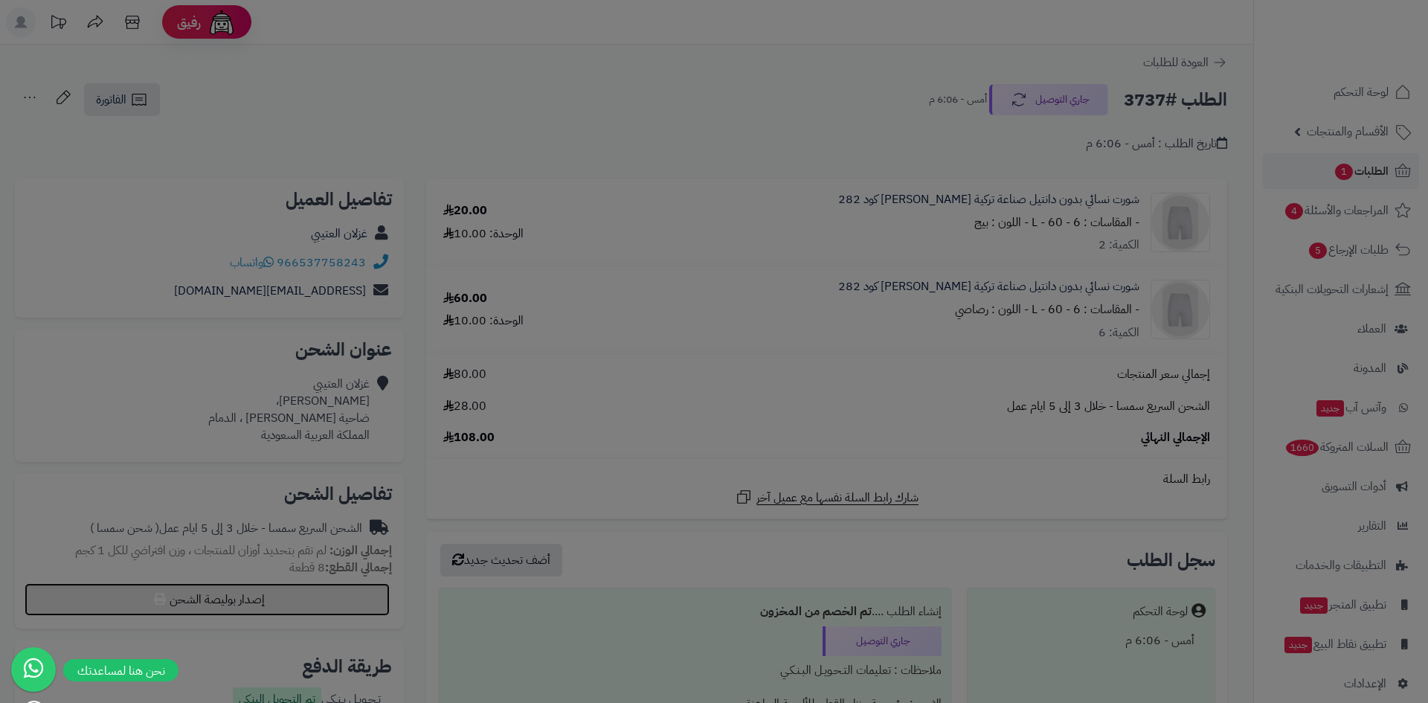
select select "****"
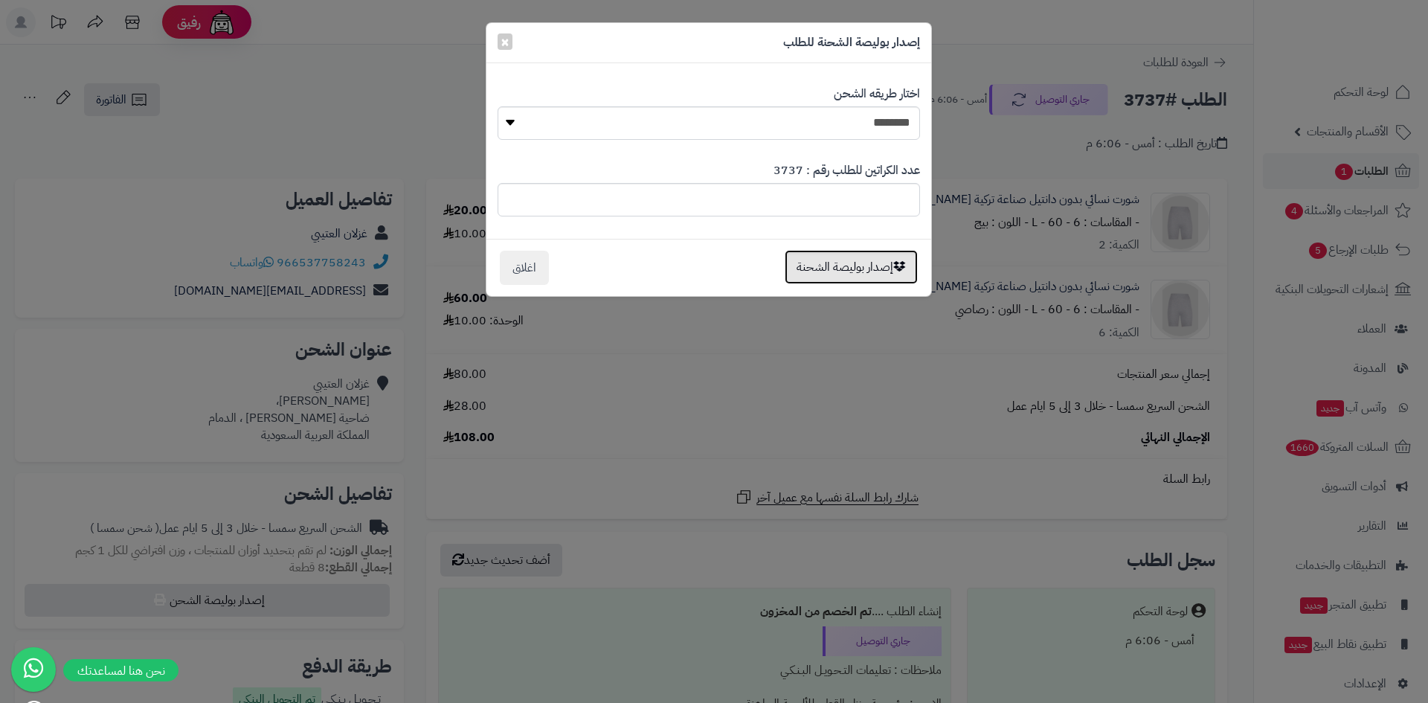
click at [833, 277] on button "إصدار بوليصة الشحنة" at bounding box center [851, 267] width 133 height 34
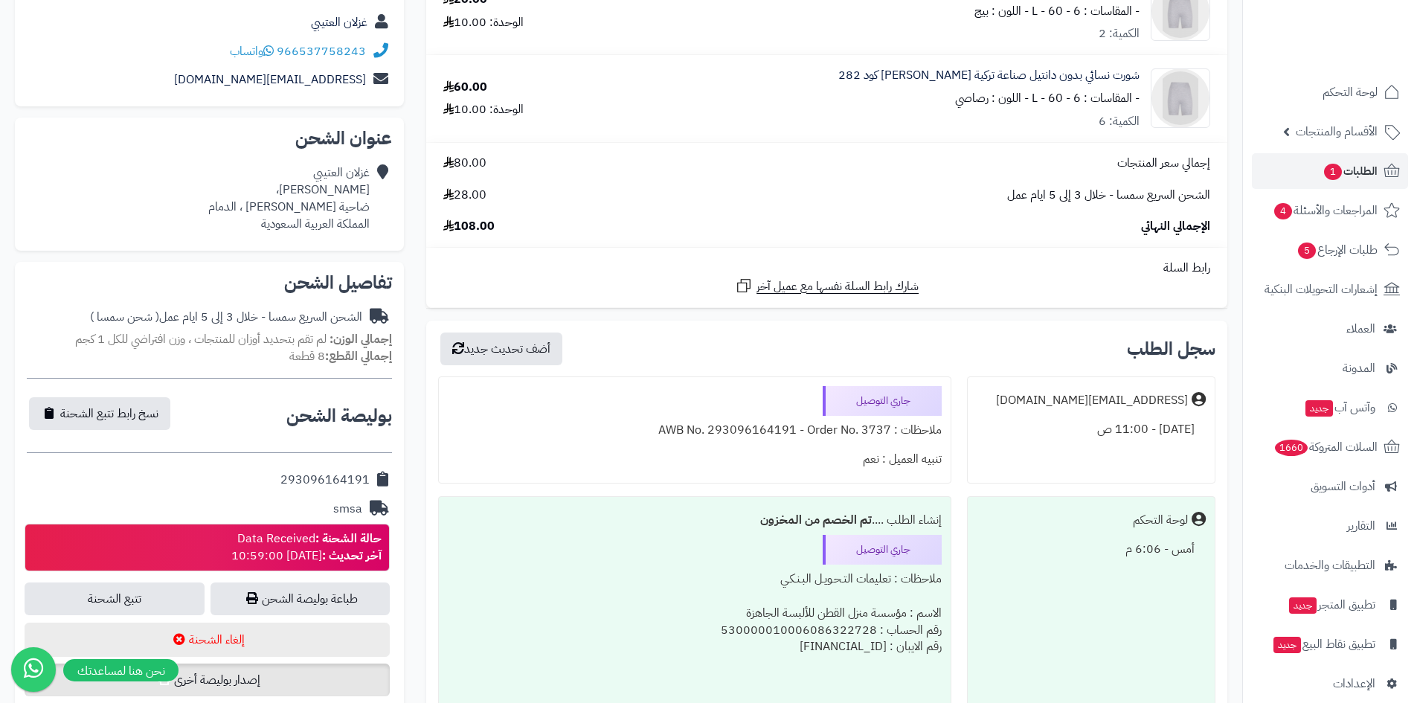
scroll to position [298, 0]
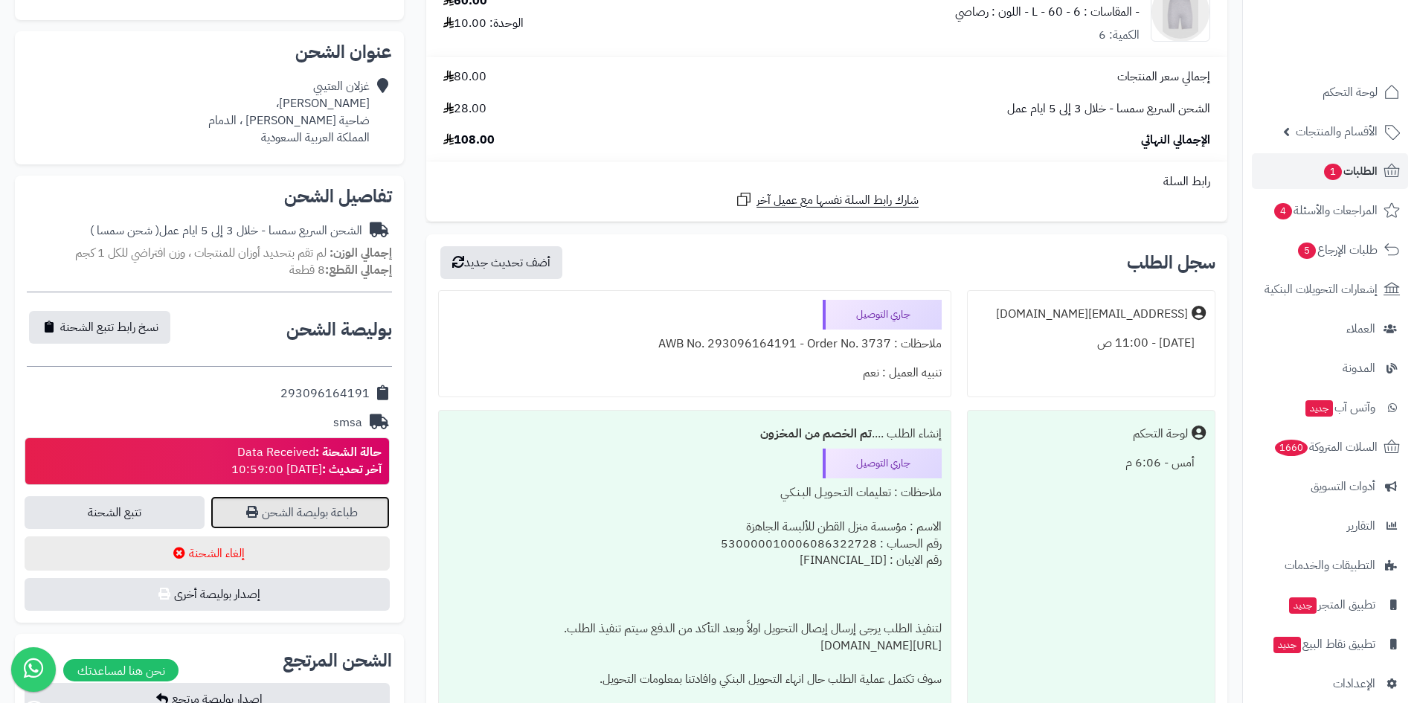
click at [330, 507] on link "طباعة بوليصة الشحن" at bounding box center [301, 512] width 180 height 33
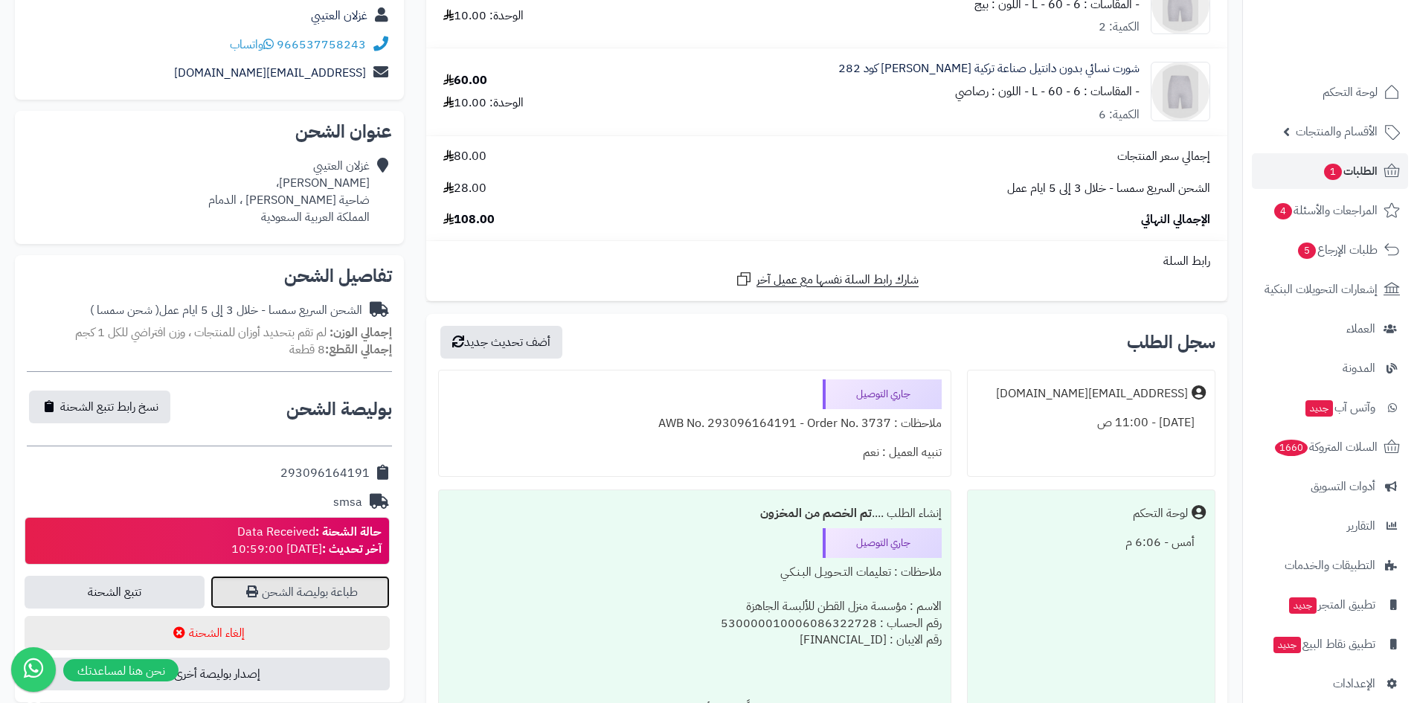
scroll to position [0, 0]
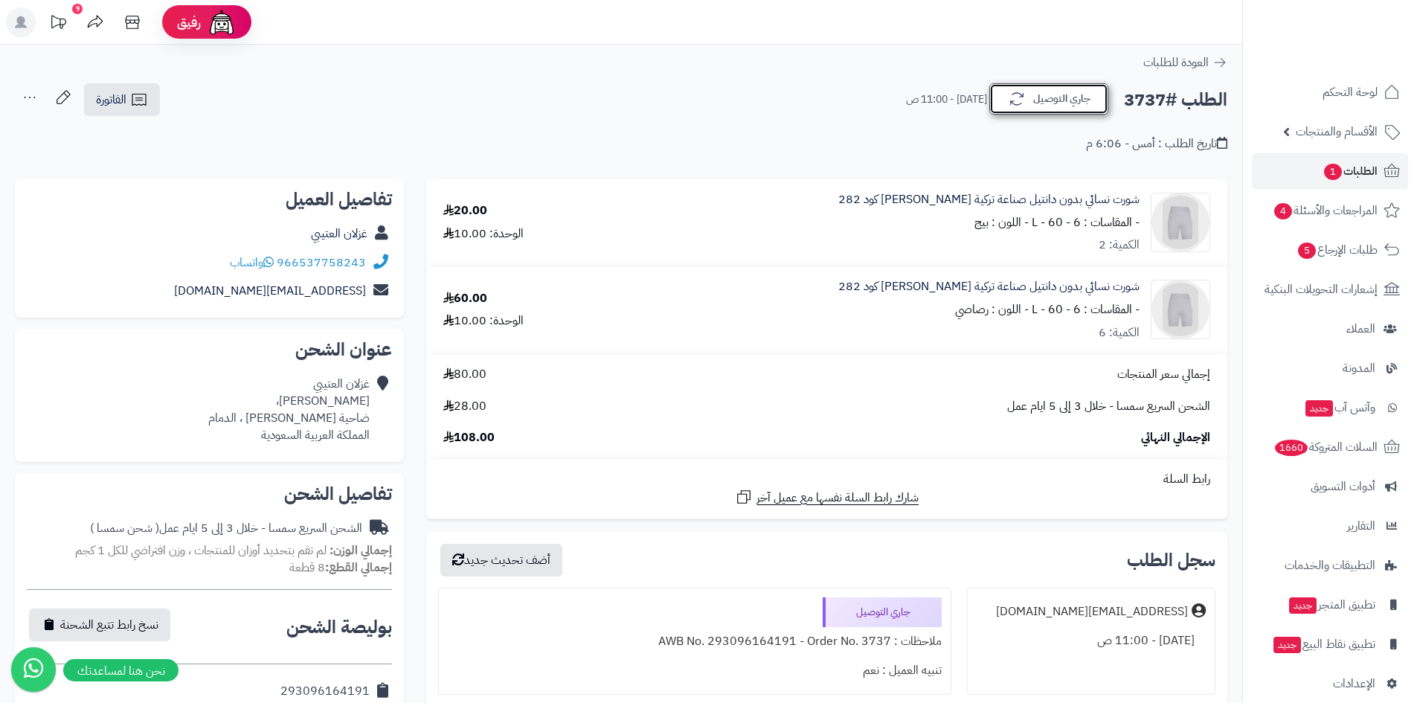
click at [1006, 107] on button "جاري التوصيل" at bounding box center [1048, 98] width 119 height 31
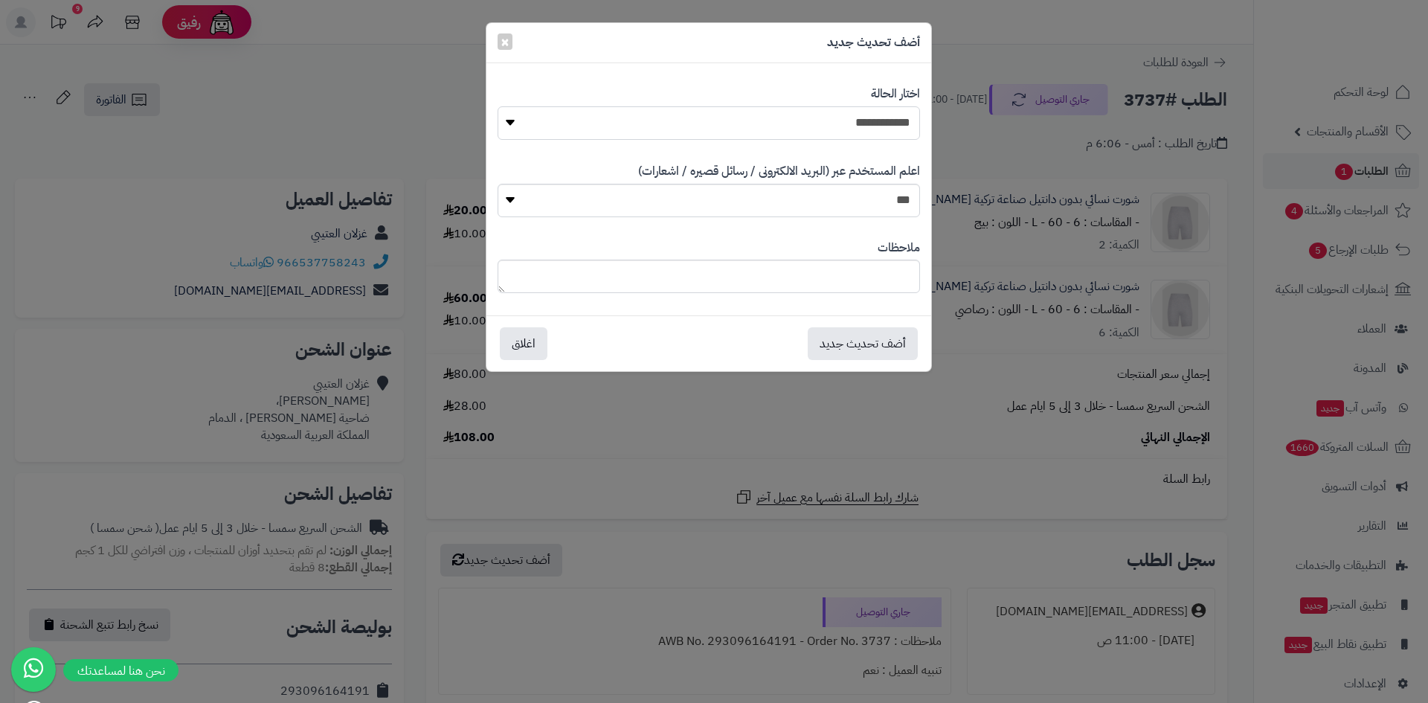
click at [832, 117] on select "**********" at bounding box center [709, 122] width 423 height 33
select select "*"
click at [498, 106] on select "**********" at bounding box center [709, 122] width 423 height 33
click at [881, 344] on button "أضف تحديث جديد" at bounding box center [863, 343] width 110 height 33
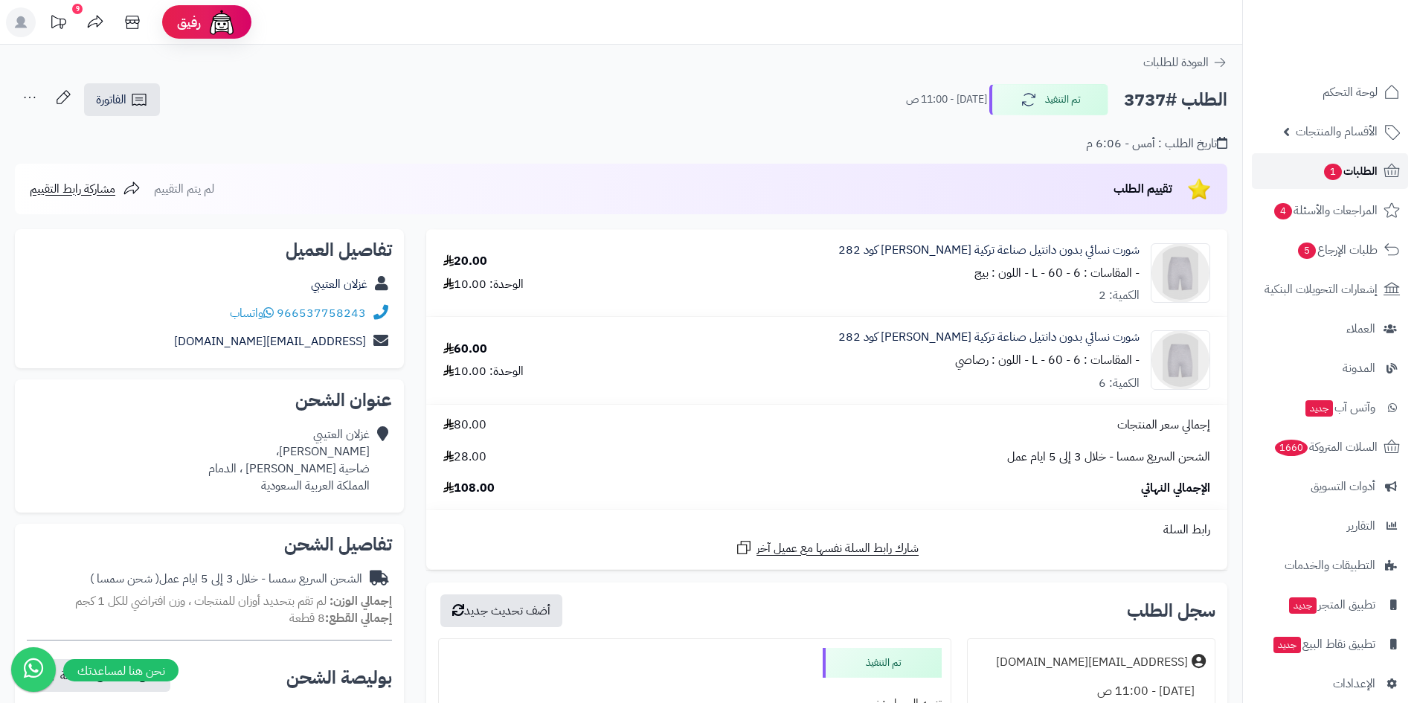
click at [1378, 173] on link "الطلبات 1" at bounding box center [1330, 171] width 156 height 36
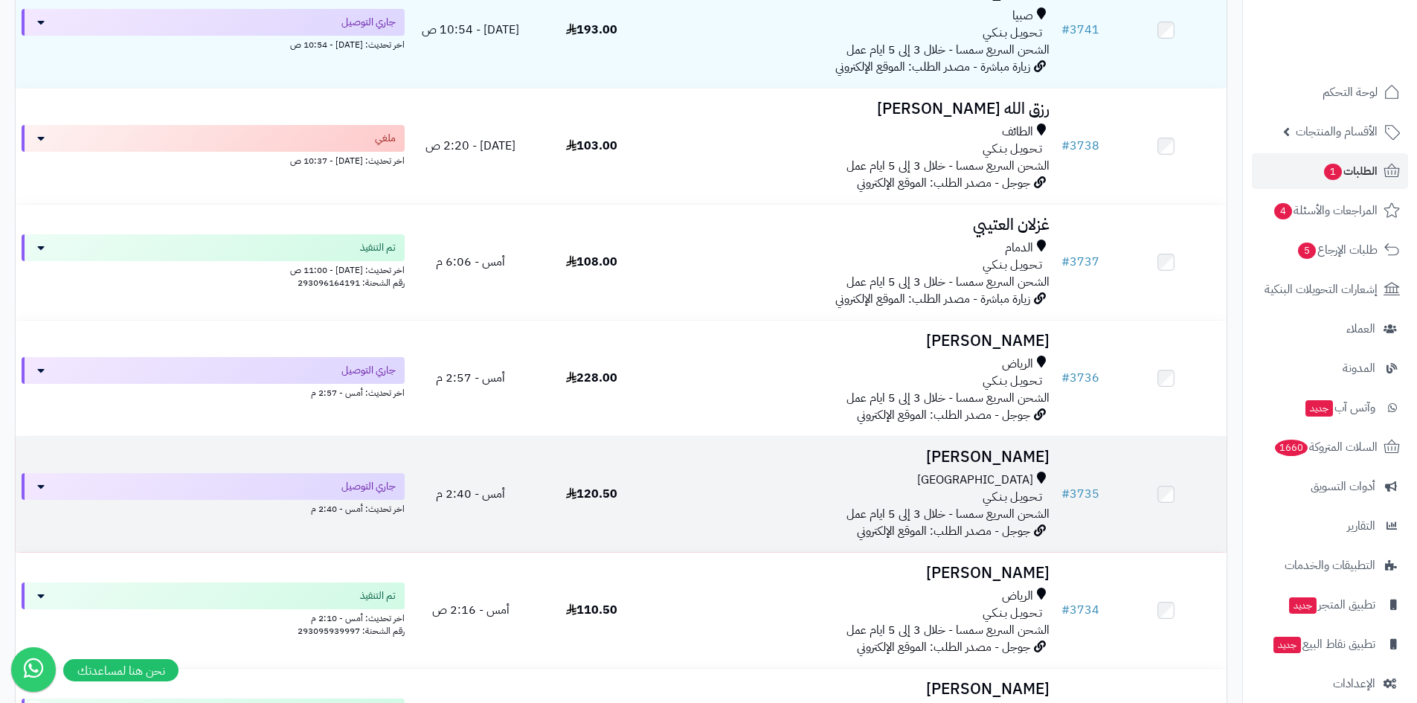
scroll to position [298, 0]
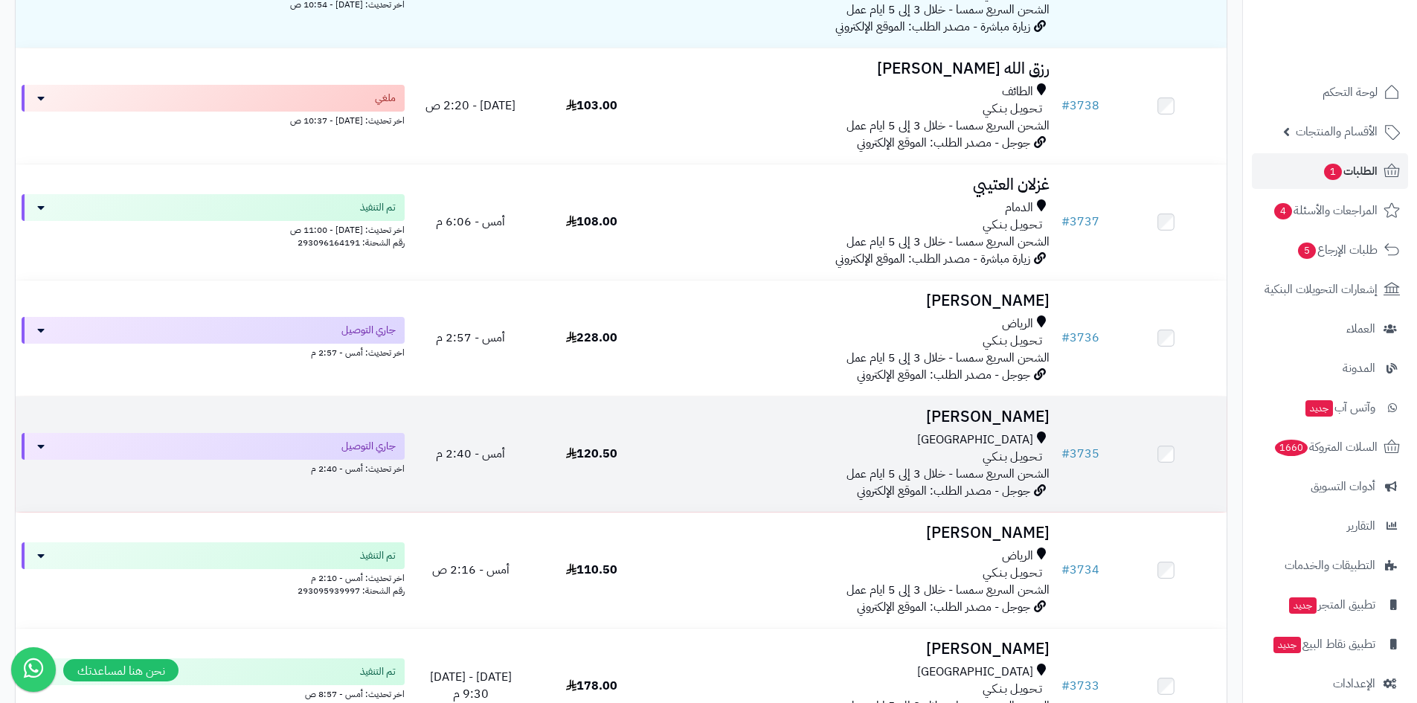
click at [847, 455] on div "تـحـويـل بـنـكـي" at bounding box center [853, 457] width 391 height 17
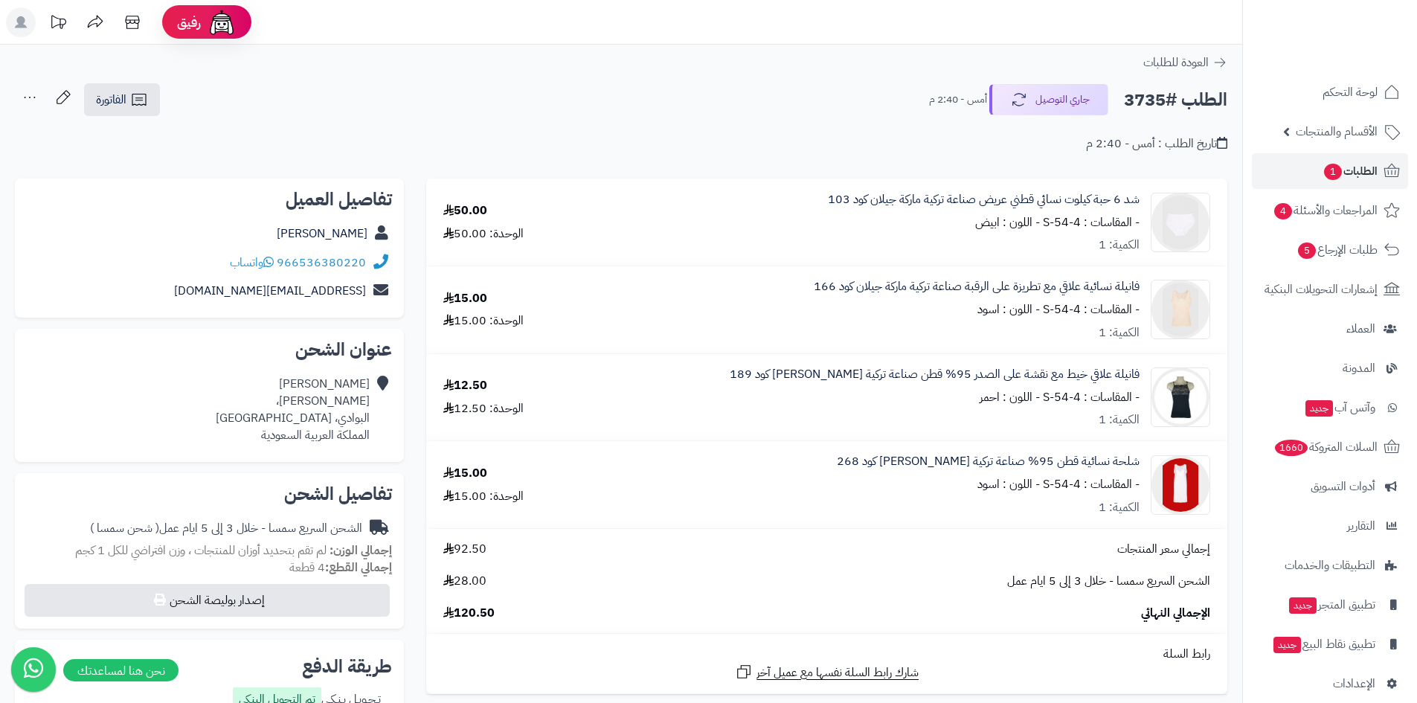
scroll to position [149, 0]
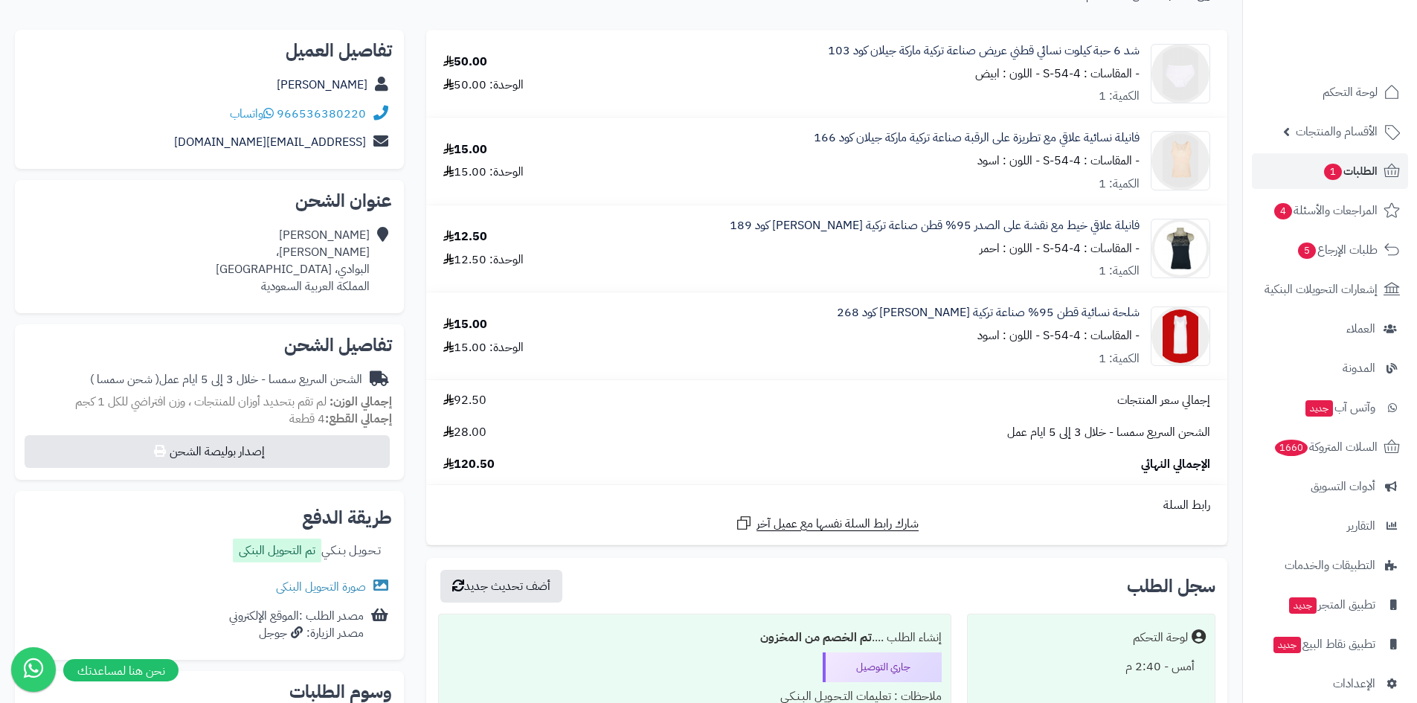
drag, startPoint x: 1143, startPoint y: 211, endPoint x: 965, endPoint y: 263, distance: 186.0
click at [965, 266] on td "فانيلة علاقي خيط مع نقشة على الصدر 95% قطن صناعة تركية ماركة جيلان كود 189 - ال…" at bounding box center [899, 248] width 655 height 87
copy div "فانيلة علاقي خيط مع نقشة على الصدر 95% قطن صناعة تركية [PERSON_NAME] كود 189 - …"
